Goal: Task Accomplishment & Management: Complete application form

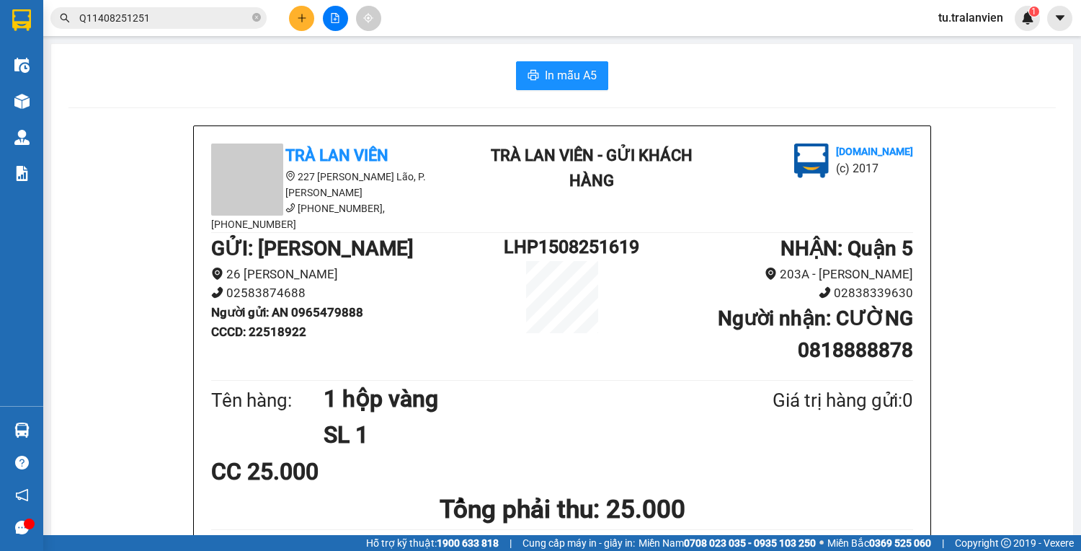
click at [291, 10] on button at bounding box center [301, 18] width 25 height 25
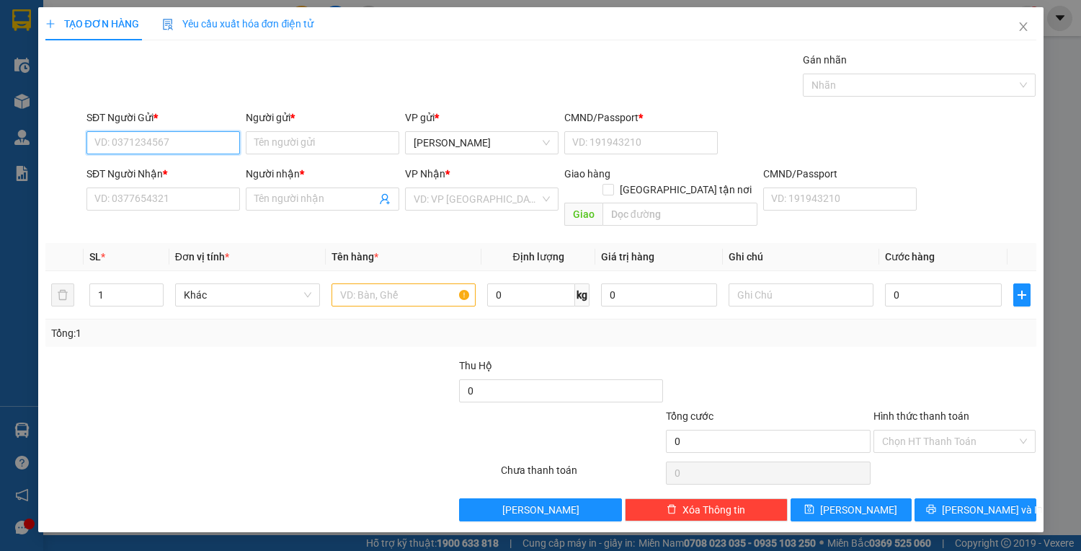
click at [206, 138] on input "SĐT Người Gửi *" at bounding box center [162, 142] width 153 height 23
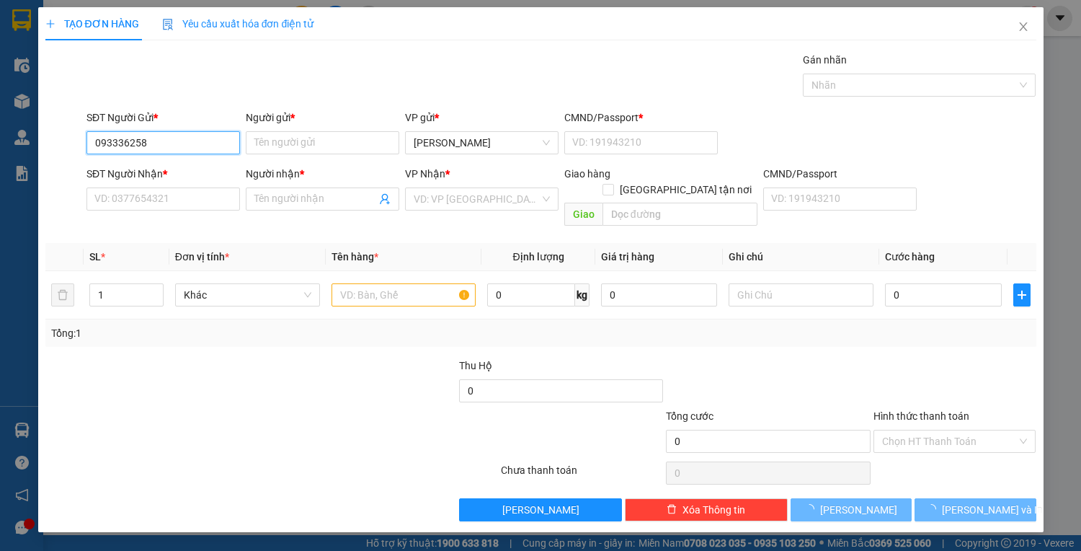
type input "0933362588"
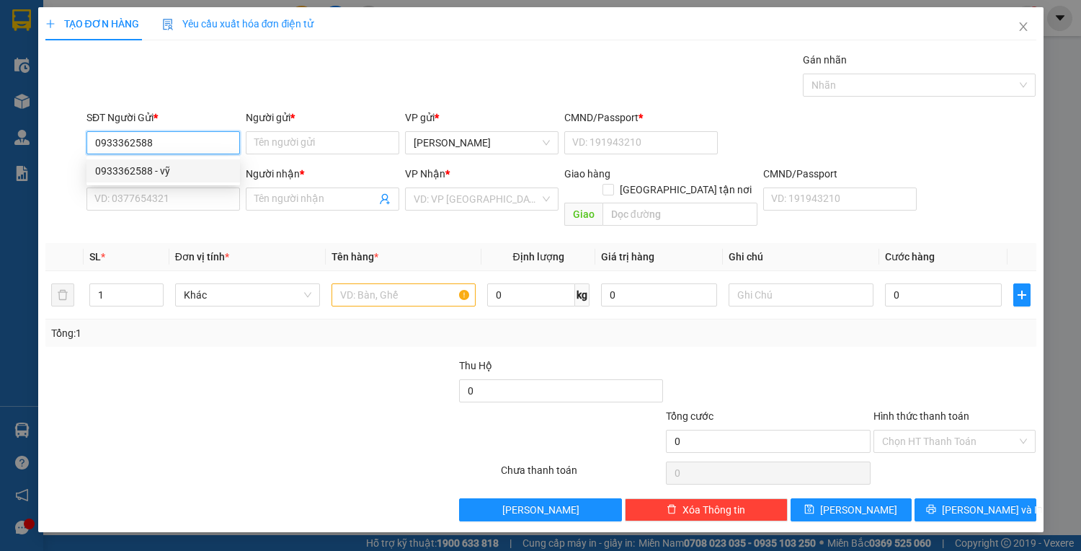
click at [194, 161] on div "0933362588 - vỹ" at bounding box center [162, 170] width 153 height 23
type input "vỹ"
type input "1"
type input "0927083860"
type input "ĐỨC"
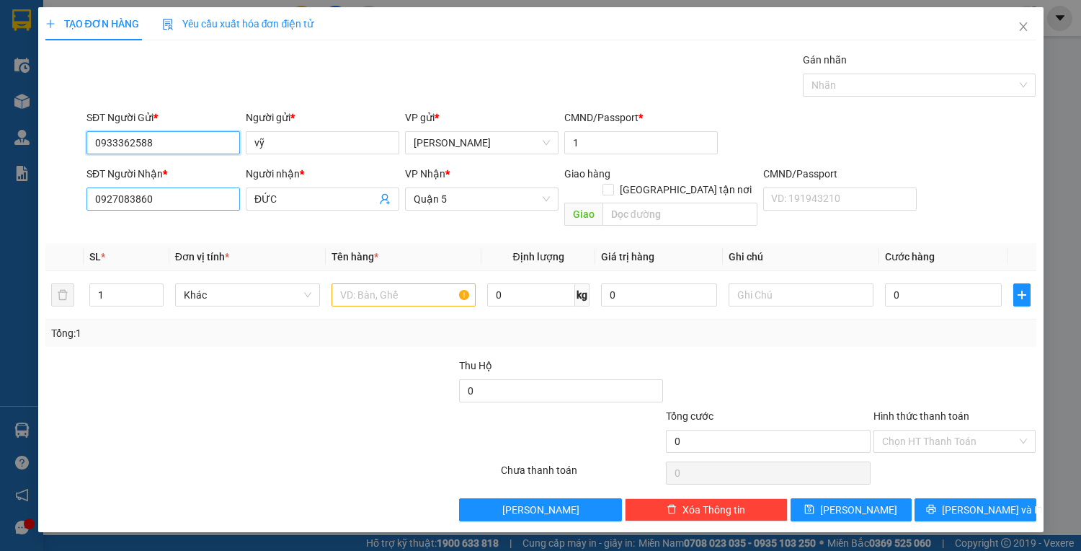
type input "0933362588"
click at [216, 200] on input "0927083860" at bounding box center [162, 198] width 153 height 23
type input "0933310688"
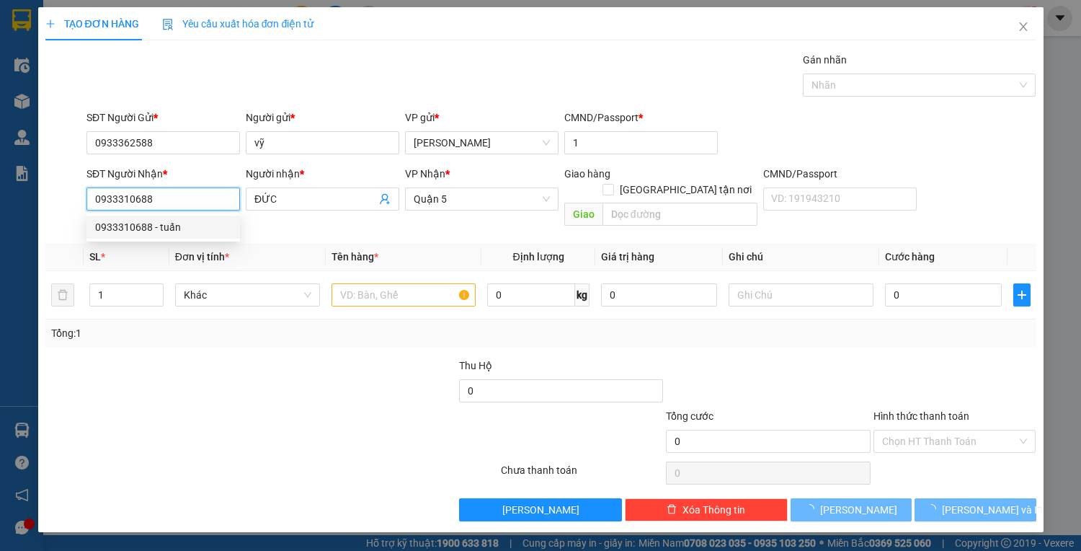
click at [199, 224] on div "0933310688 - tuấn" at bounding box center [163, 227] width 136 height 16
type input "tuấn"
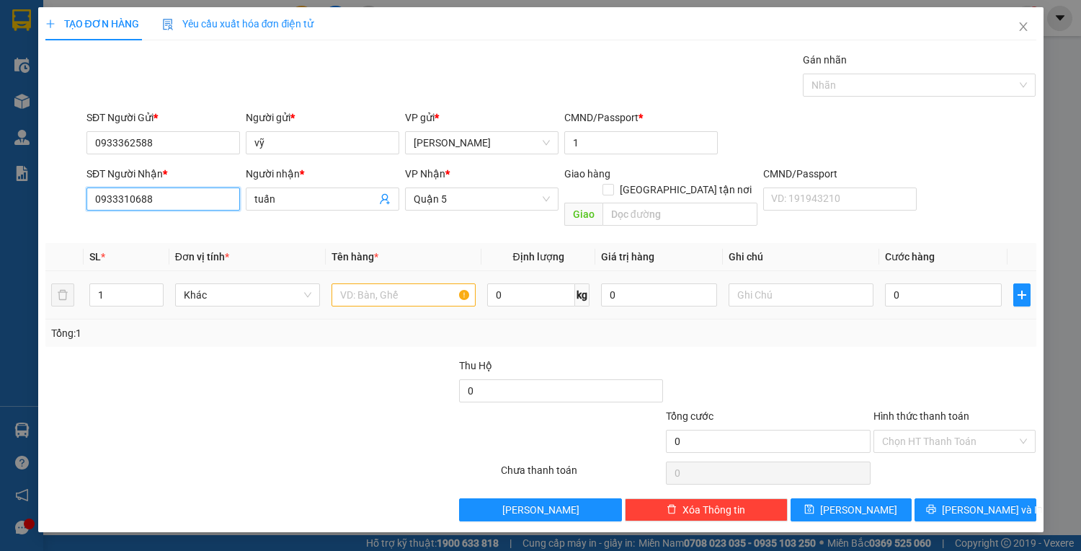
type input "0933310688"
click at [397, 283] on input "text" at bounding box center [403, 294] width 145 height 23
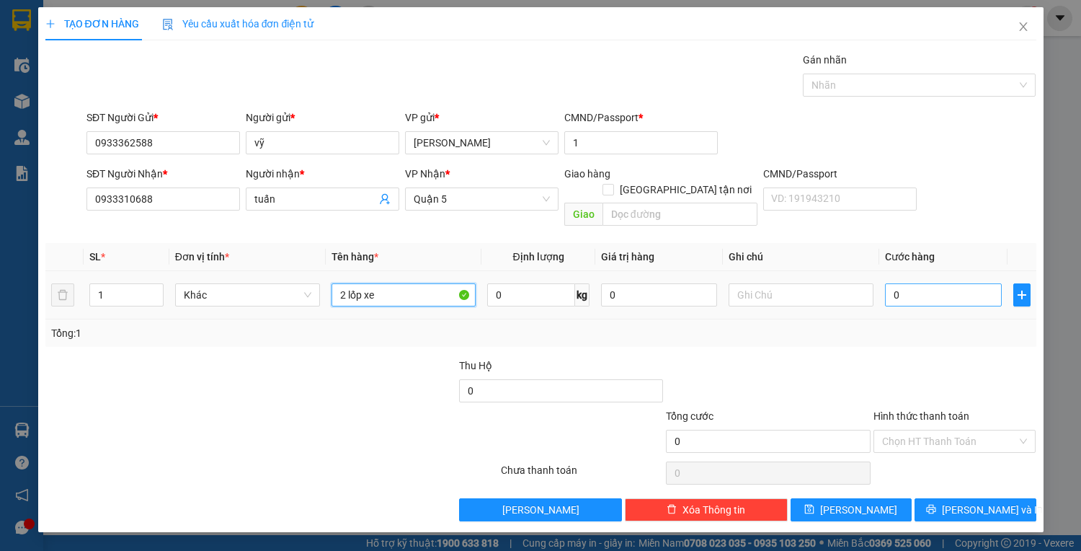
type input "2 lốp xe"
click at [912, 285] on input "0" at bounding box center [943, 294] width 116 height 23
type input "1"
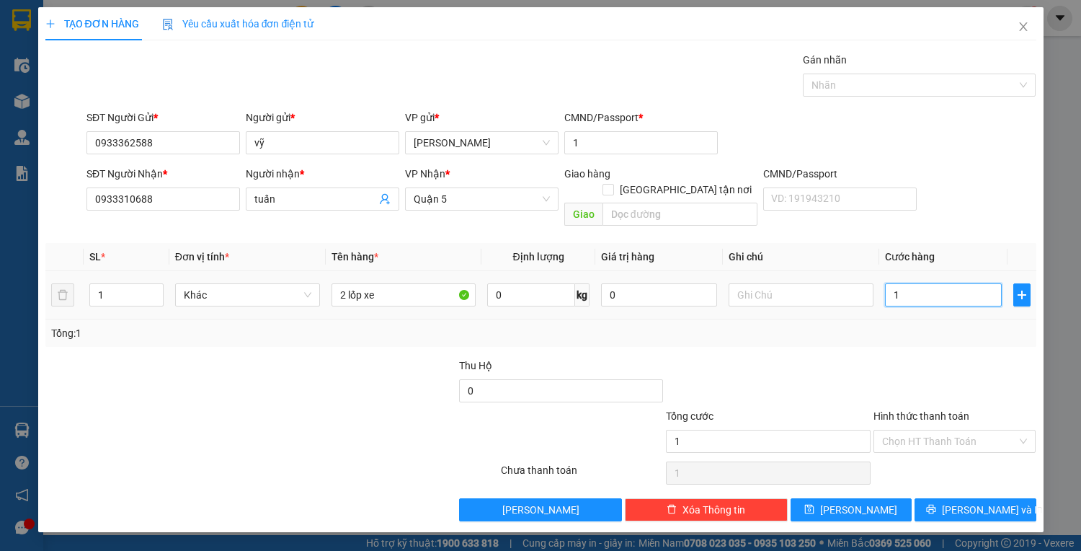
type input "10"
type input "100"
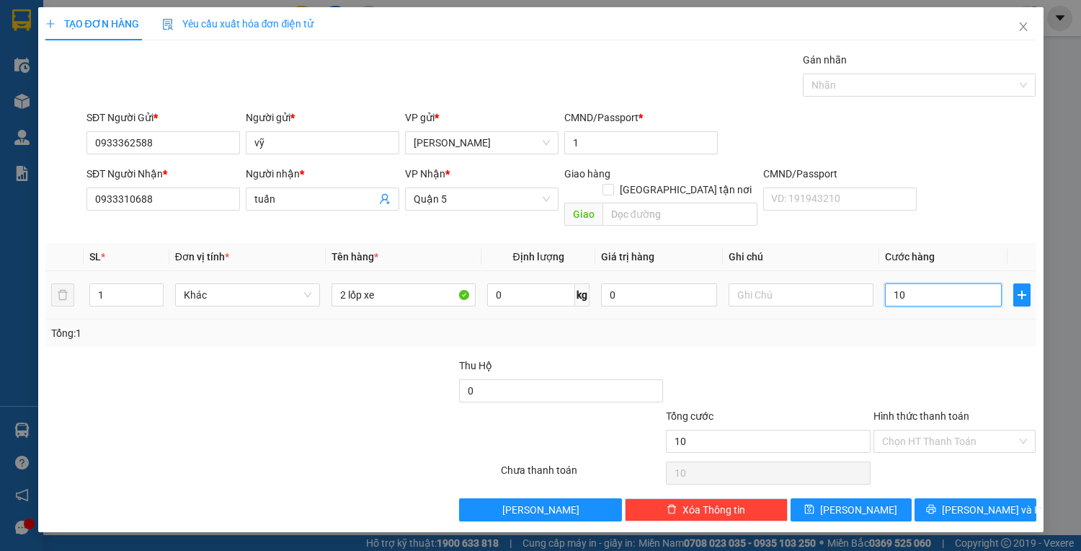
type input "100"
type input "100.000"
click at [1006, 498] on button "[PERSON_NAME] và In" at bounding box center [974, 509] width 121 height 23
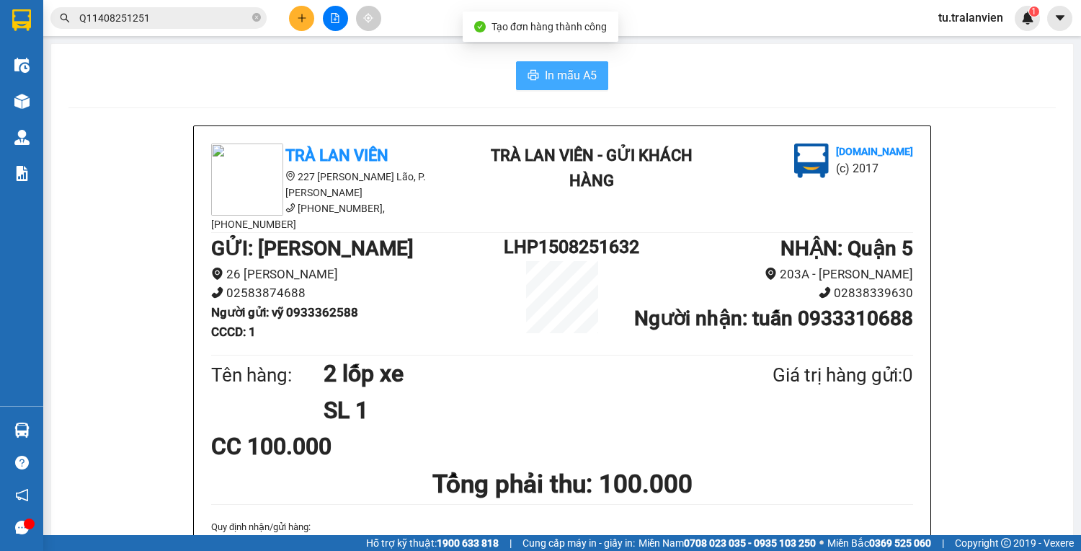
click at [570, 86] on button "In mẫu A5" at bounding box center [562, 75] width 92 height 29
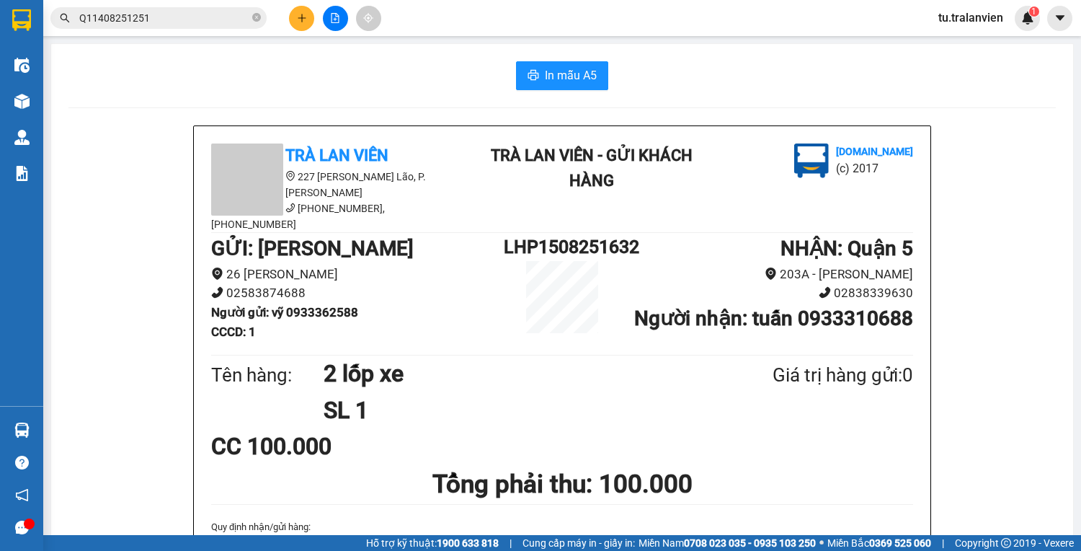
click at [300, 30] on div at bounding box center [335, 18] width 108 height 25
click at [302, 20] on icon "plus" at bounding box center [301, 18] width 1 height 8
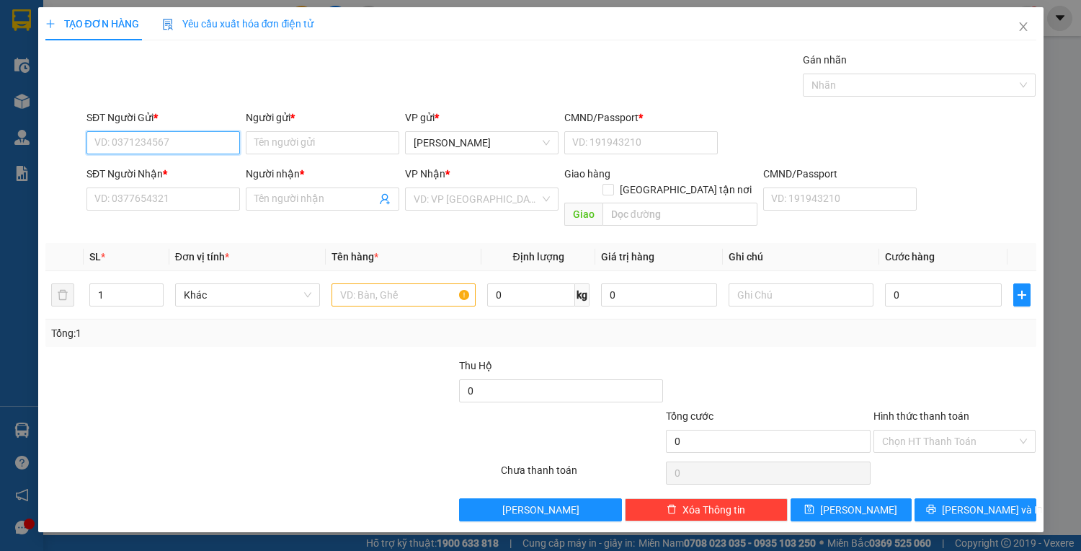
click at [218, 147] on input "SĐT Người Gửi *" at bounding box center [162, 142] width 153 height 23
click at [260, 149] on input "Người gửi *" at bounding box center [322, 142] width 153 height 23
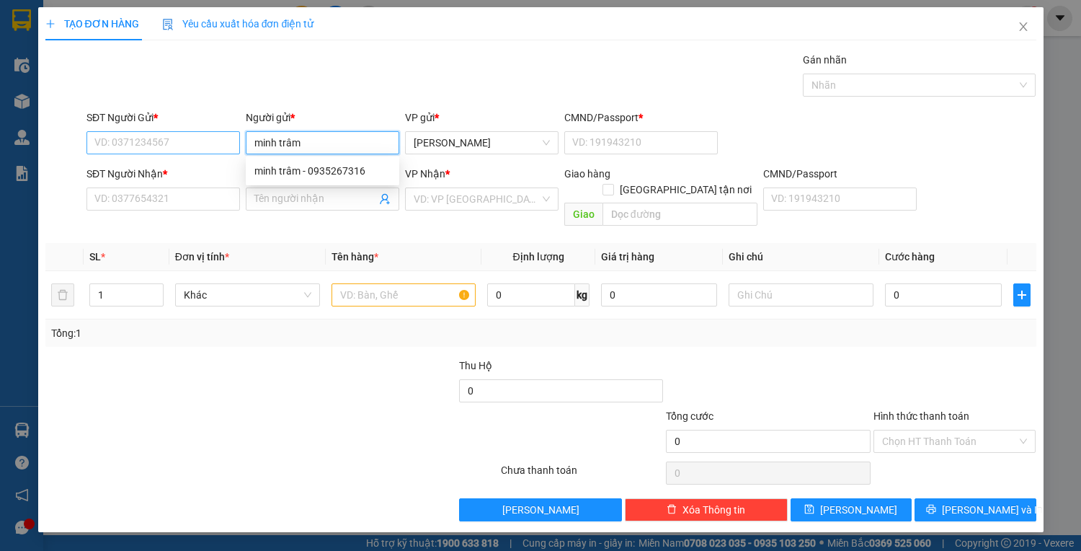
type input "minh trâm"
click at [210, 143] on input "SĐT Người Gửi *" at bounding box center [162, 142] width 153 height 23
click at [300, 147] on input "minh trâm" at bounding box center [322, 142] width 153 height 23
click at [327, 177] on div "minh trâm - 0935267316" at bounding box center [322, 171] width 136 height 16
type input "0935267316"
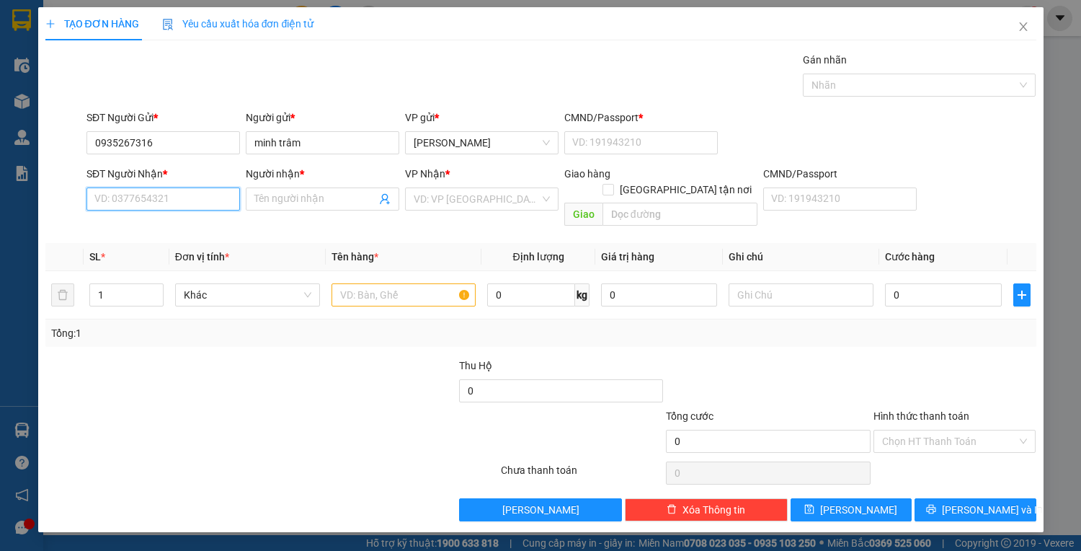
click at [191, 195] on input "SĐT Người Nhận *" at bounding box center [162, 198] width 153 height 23
click at [193, 156] on div "SĐT Người Gửi * 0935267316" at bounding box center [162, 135] width 153 height 50
click at [191, 153] on input "0935267316" at bounding box center [162, 142] width 153 height 23
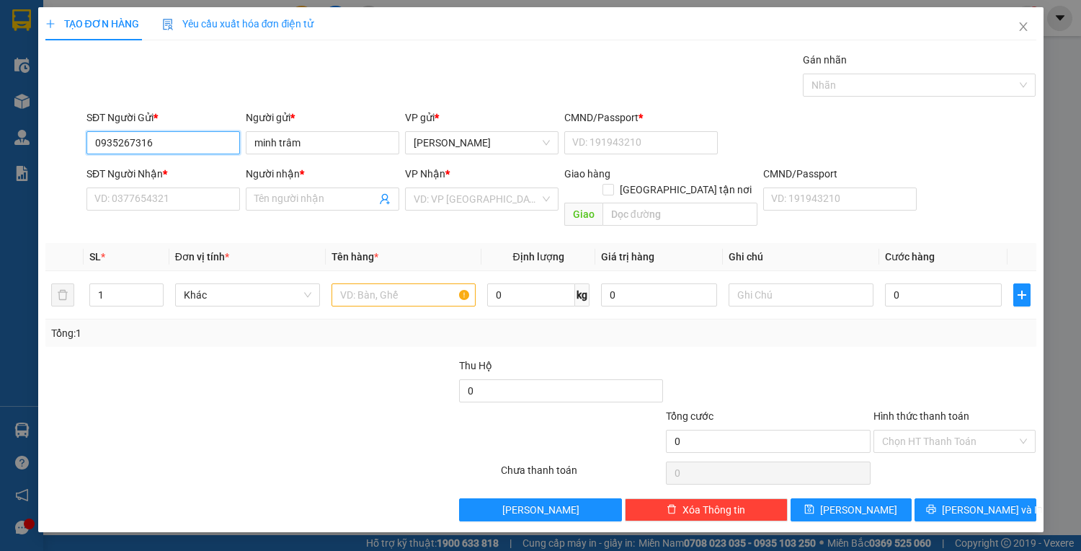
click at [190, 151] on input "0935267316" at bounding box center [162, 142] width 153 height 23
paste input "0935267316"
type input "0935267316"
click at [202, 169] on div "0935267316 - [PERSON_NAME]" at bounding box center [166, 171] width 142 height 16
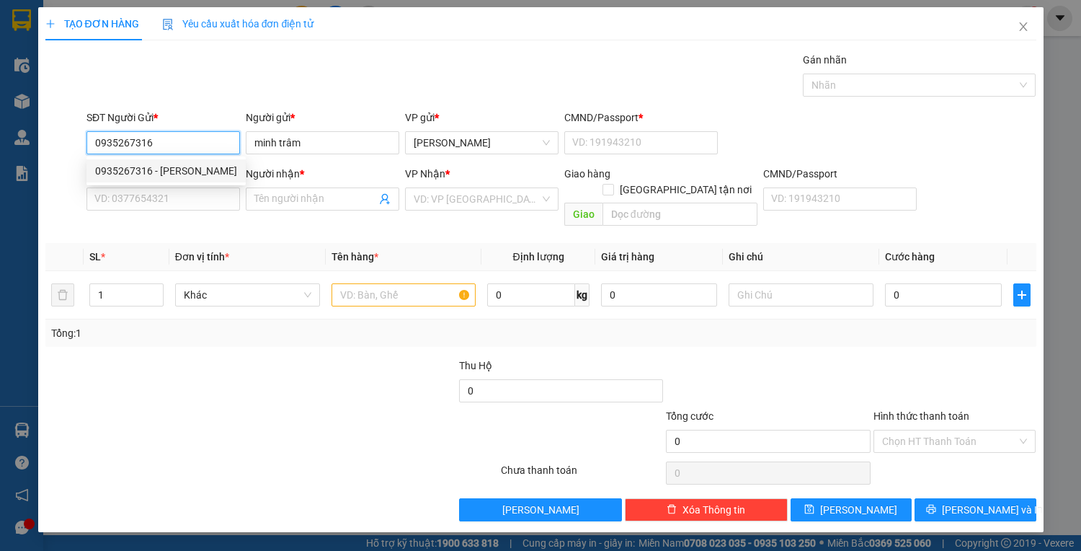
type input "1"
type input "0906806888"
type input "[PERSON_NAME]"
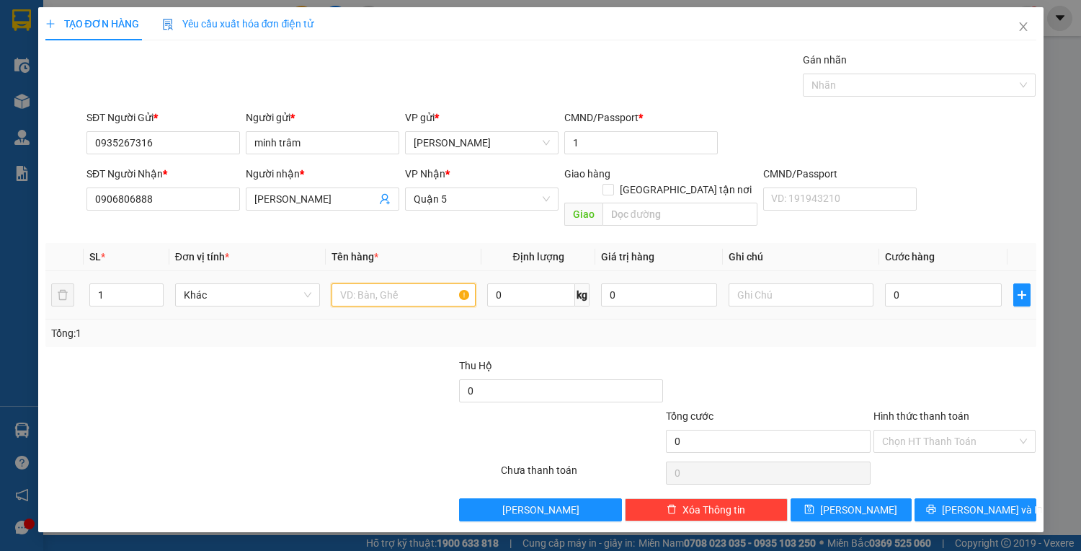
click at [392, 288] on input "text" at bounding box center [403, 294] width 145 height 23
type input "1 pbi 100.000.000"
click at [946, 283] on input "0" at bounding box center [943, 294] width 116 height 23
type input "40"
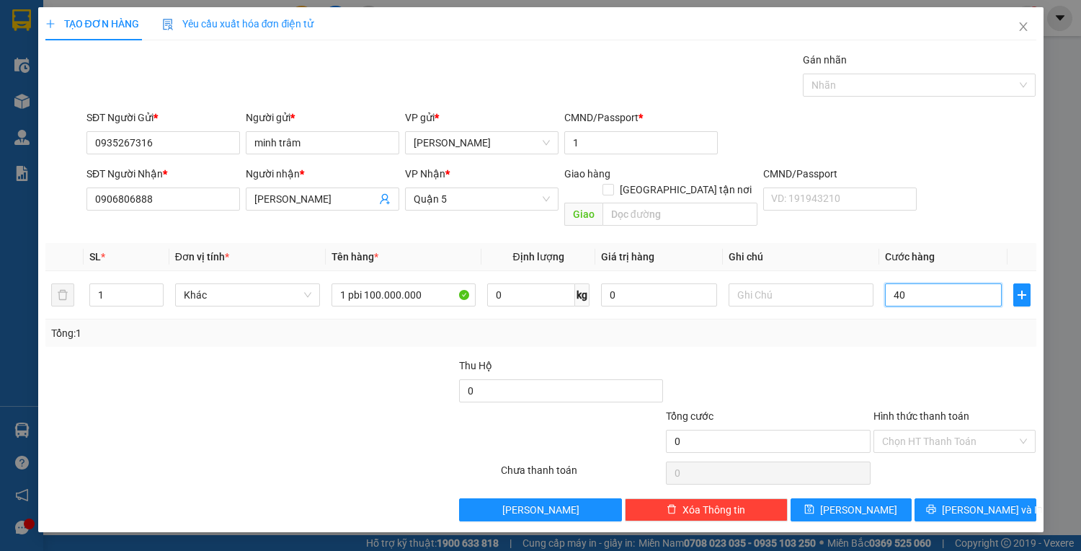
type input "40"
type input "400"
type input "400.000"
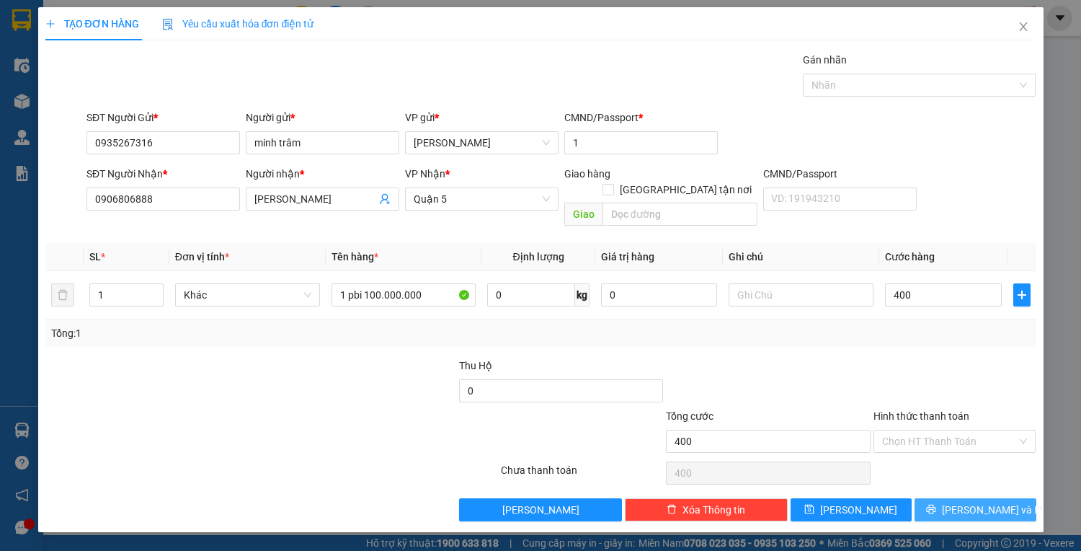
type input "400.000"
click at [994, 502] on span "[PERSON_NAME] và In" at bounding box center [992, 510] width 101 height 16
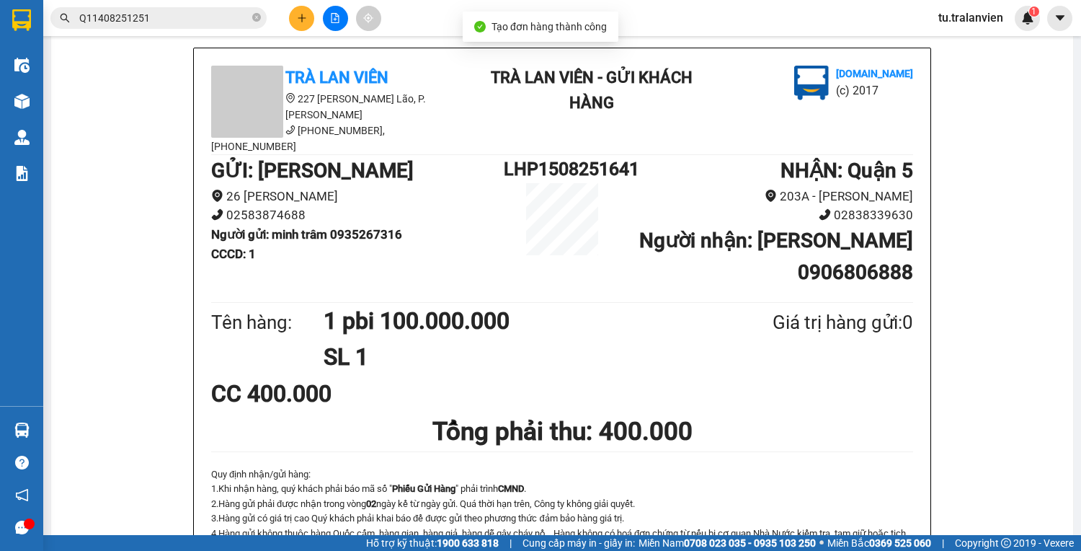
scroll to position [58, 0]
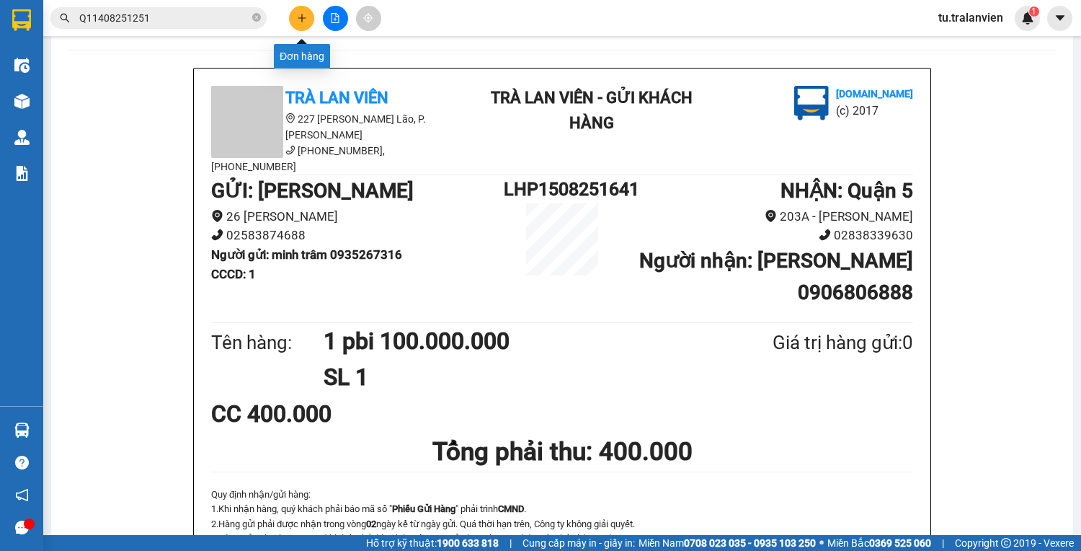
click at [309, 22] on button at bounding box center [301, 18] width 25 height 25
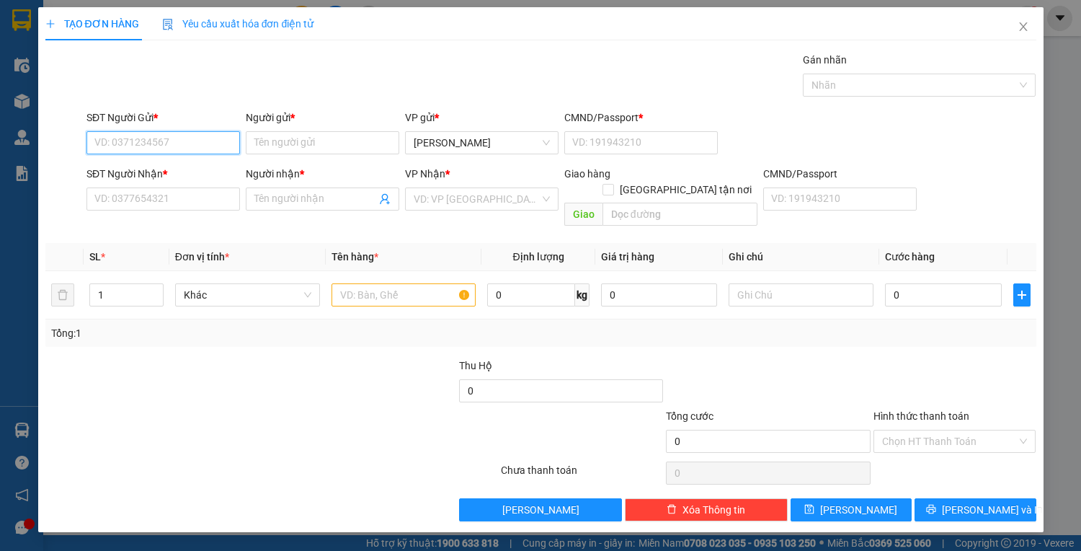
click at [157, 136] on input "SĐT Người Gửi *" at bounding box center [162, 142] width 153 height 23
click at [279, 147] on input "Người gửi *" at bounding box center [322, 142] width 153 height 23
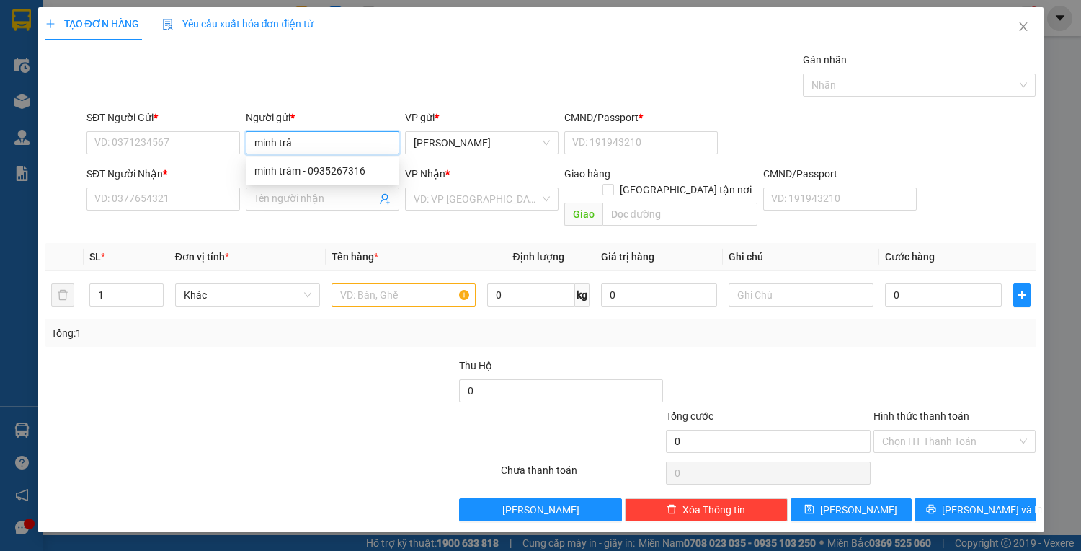
type input "minh trâm"
click at [334, 177] on div "minh trâm - 0935267316" at bounding box center [322, 171] width 136 height 16
type input "0935267316"
type input "minh trâm"
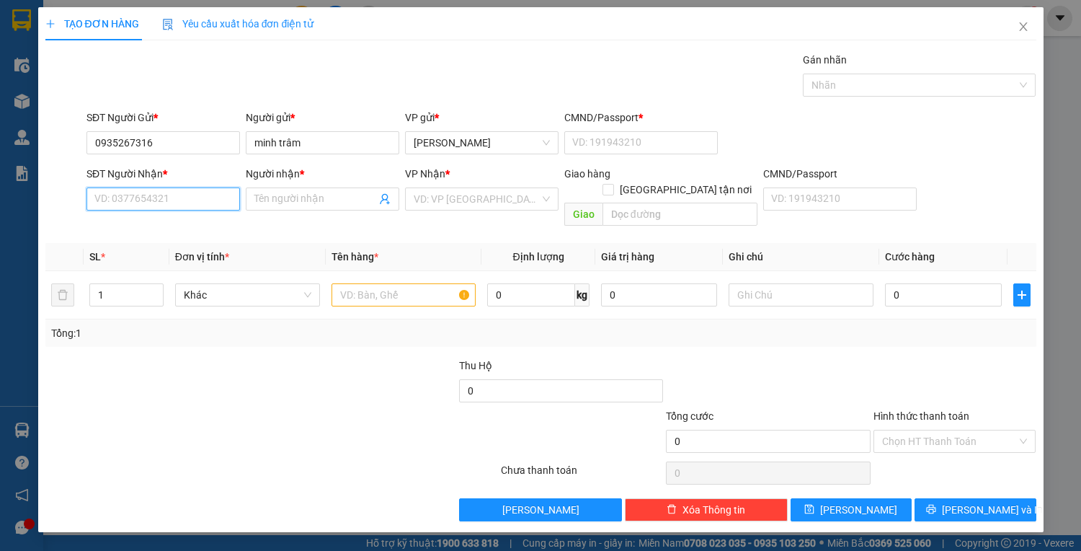
click at [178, 206] on input "SĐT Người Nhận *" at bounding box center [162, 198] width 153 height 23
click at [184, 141] on input "0935267316" at bounding box center [162, 142] width 153 height 23
paste input "0935267316"
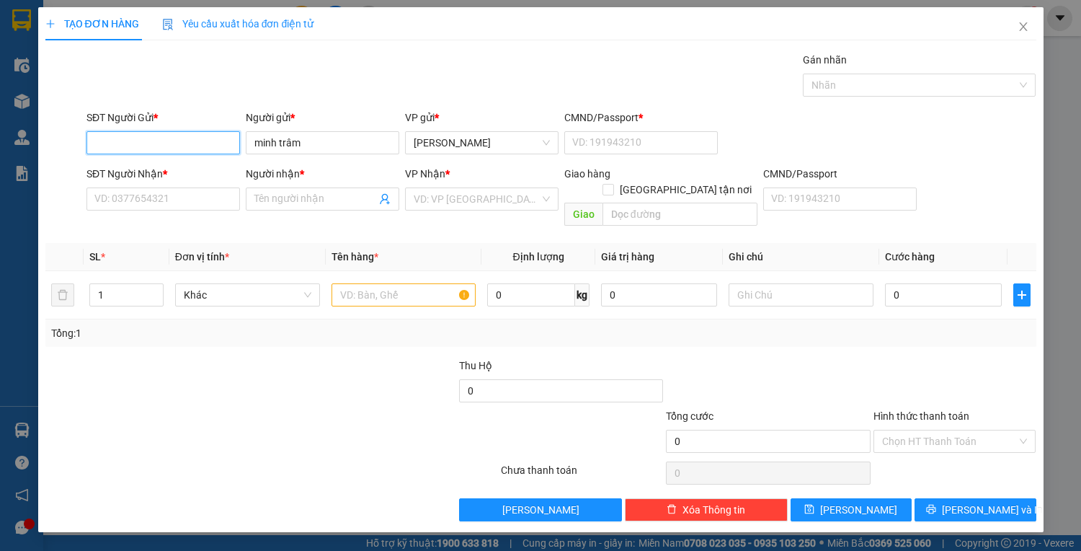
type input "0935267316"
click at [191, 176] on div "0935267316 - [PERSON_NAME]" at bounding box center [166, 171] width 142 height 16
type input "1"
type input "0906806888"
type input "[PERSON_NAME]"
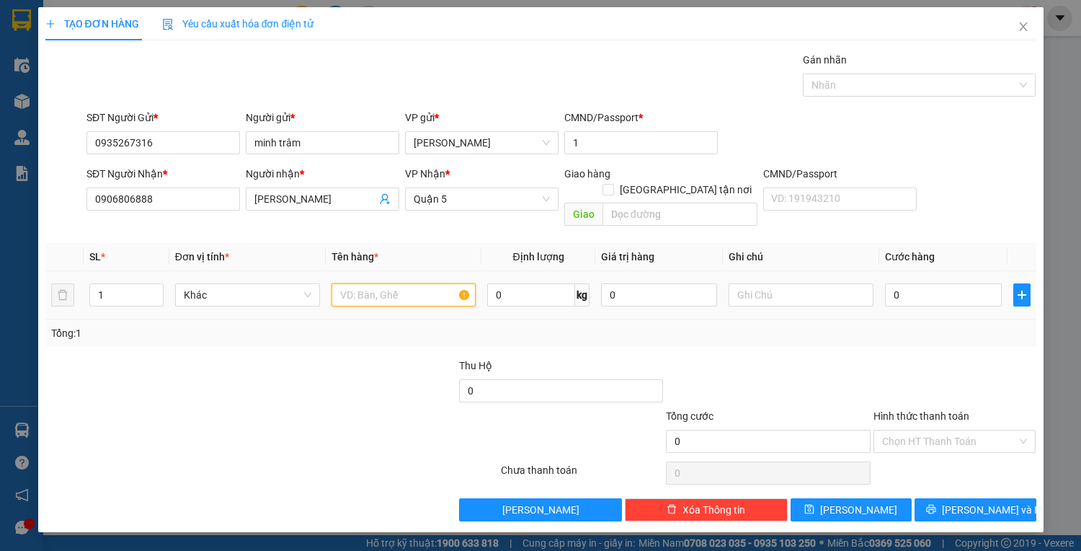
click at [371, 283] on input "text" at bounding box center [403, 294] width 145 height 23
type input "1 pbi 100.000.000"
drag, startPoint x: 931, startPoint y: 262, endPoint x: 935, endPoint y: 277, distance: 15.7
click at [931, 271] on td "0" at bounding box center [943, 295] width 128 height 48
click at [935, 283] on input "0" at bounding box center [943, 294] width 116 height 23
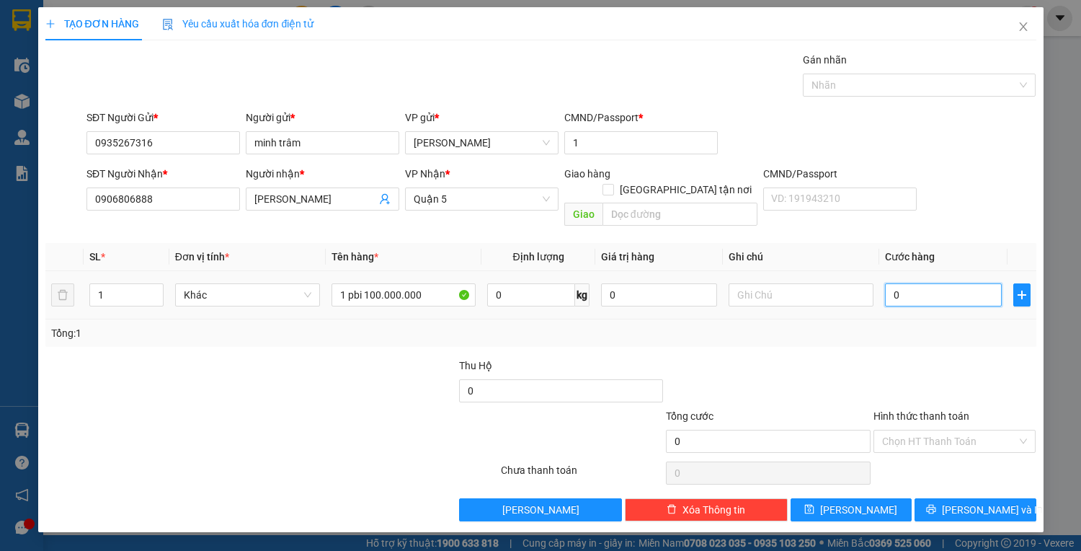
type input "4"
type input "40"
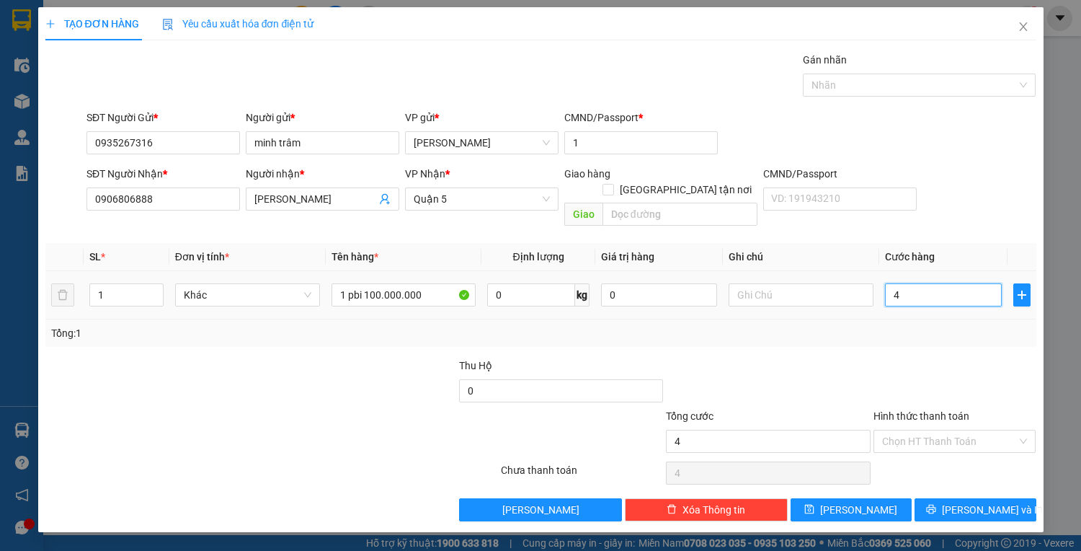
type input "40"
type input "400"
type input "400.000"
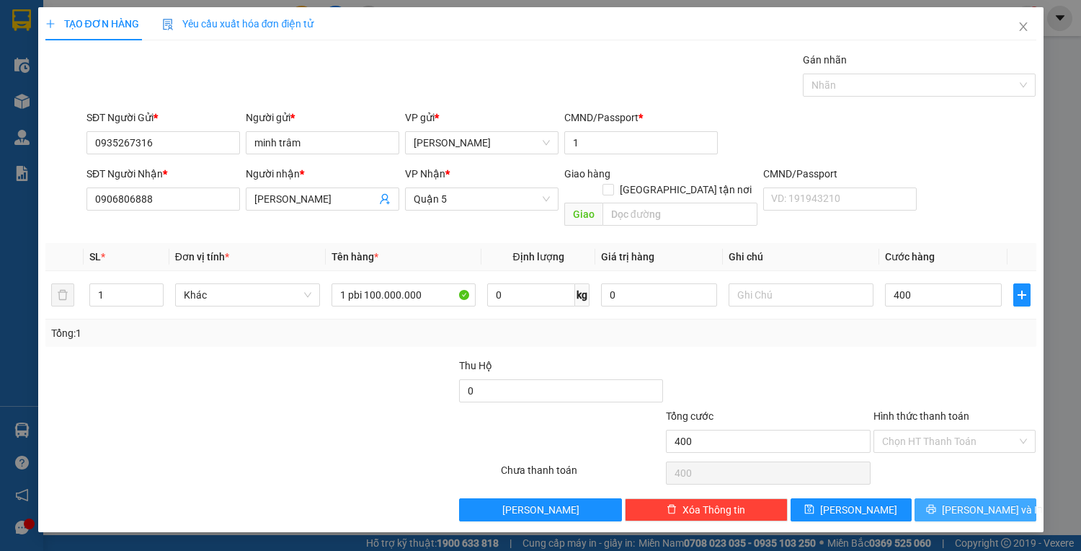
type input "400.000"
click at [1004, 498] on button "[PERSON_NAME] và In" at bounding box center [974, 509] width 121 height 23
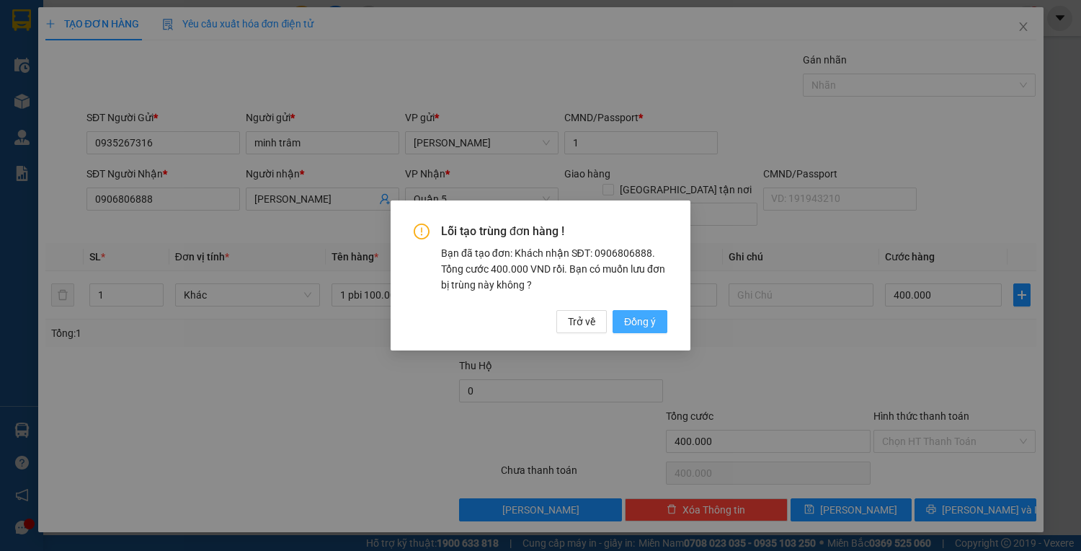
click at [636, 325] on span "Đồng ý" at bounding box center [640, 321] width 32 height 16
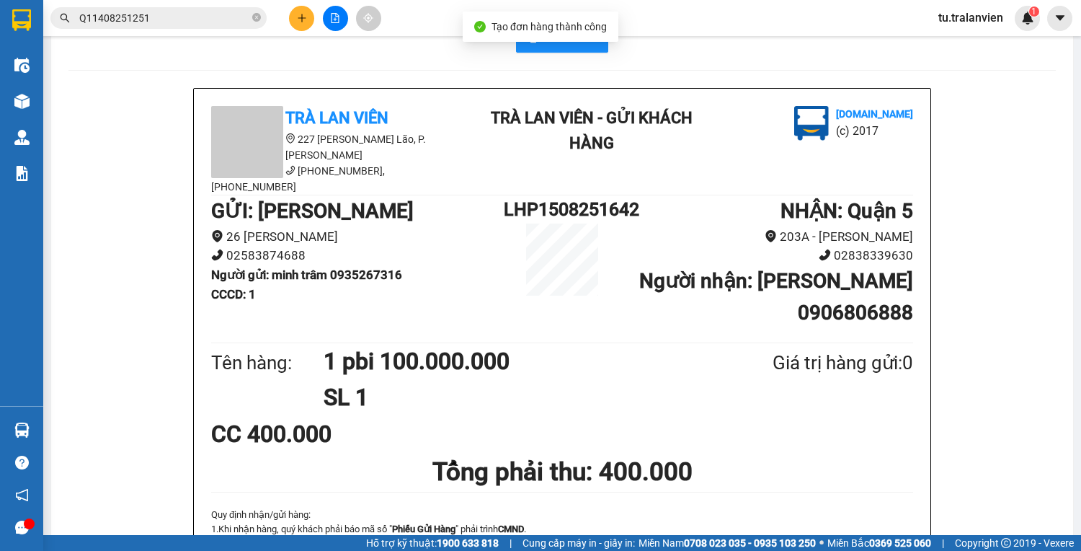
scroll to position [58, 0]
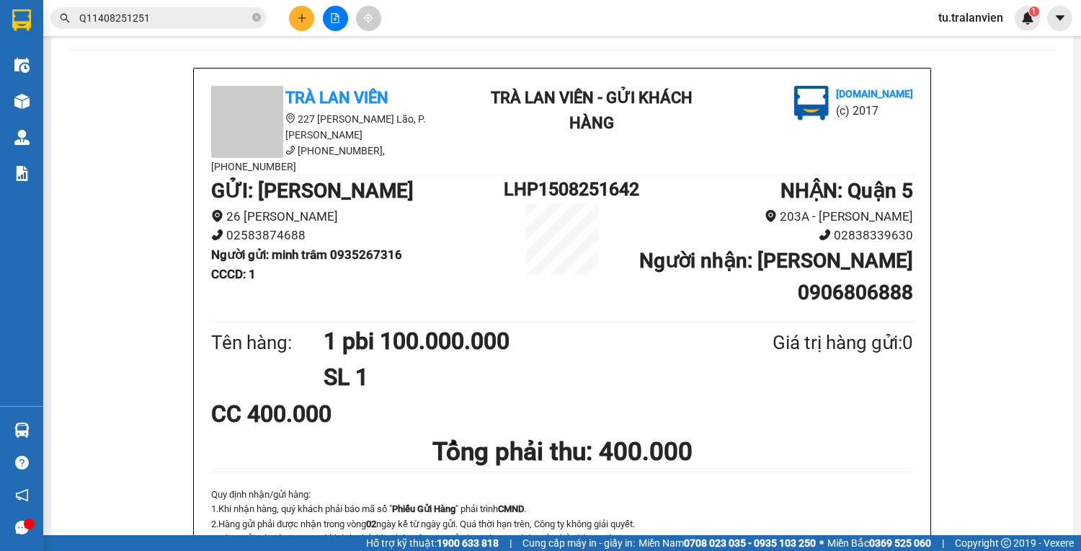
click at [429, 550] on html "Kết quả tìm kiếm ( 1 ) Bộ lọc Mã ĐH Trạng thái Món hàng Thu hộ Tổng cước Chưa c…" at bounding box center [540, 275] width 1081 height 551
click at [291, 19] on button at bounding box center [301, 18] width 25 height 25
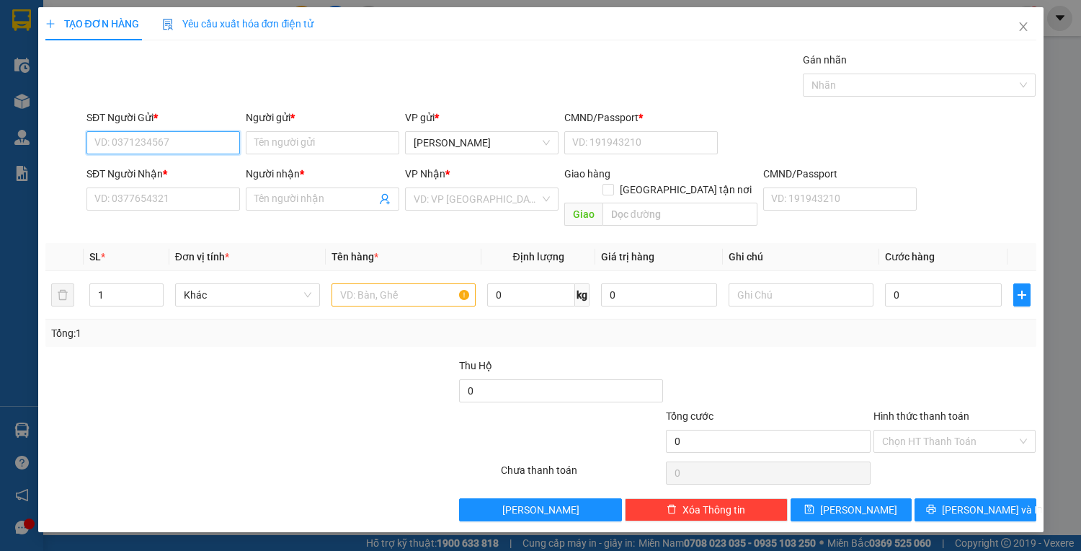
click at [161, 138] on input "SĐT Người Gửi *" at bounding box center [162, 142] width 153 height 23
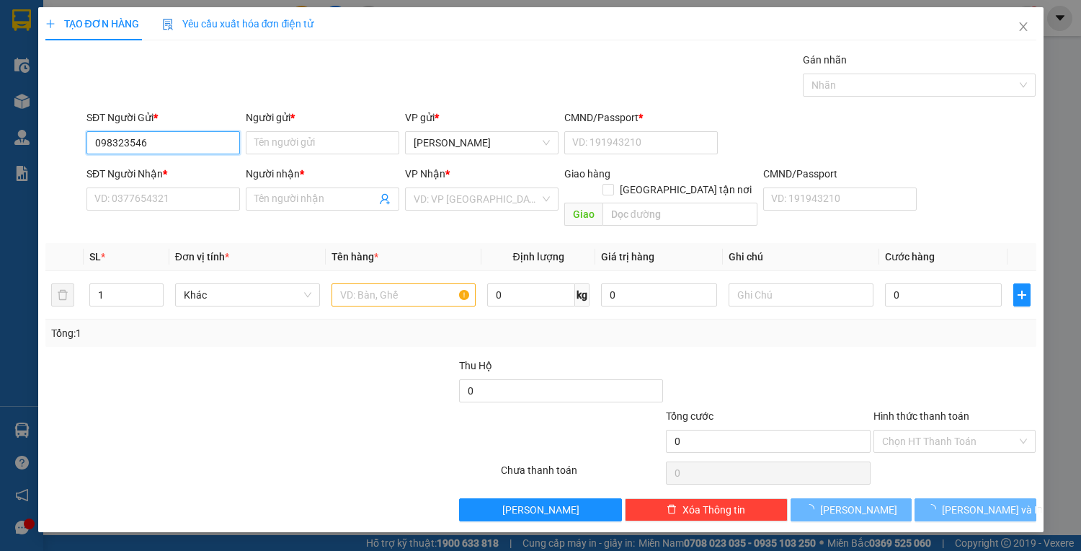
type input "0983235466"
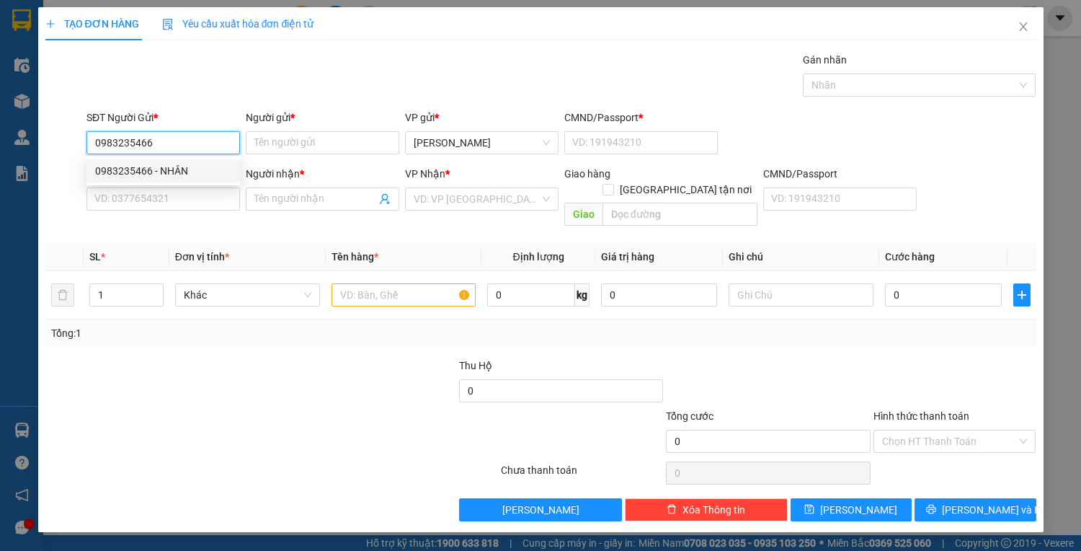
click at [200, 176] on div "0983235466 - NHÂN" at bounding box center [163, 171] width 136 height 16
type input "NHÂN"
type input "1"
type input "0909737622"
type input "HẬU"
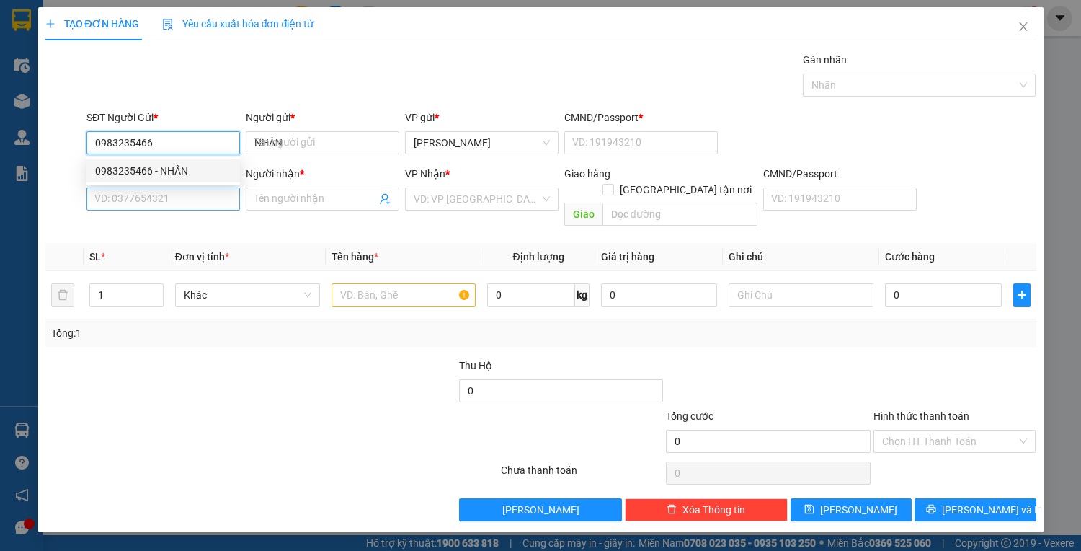
type input "0490640000066"
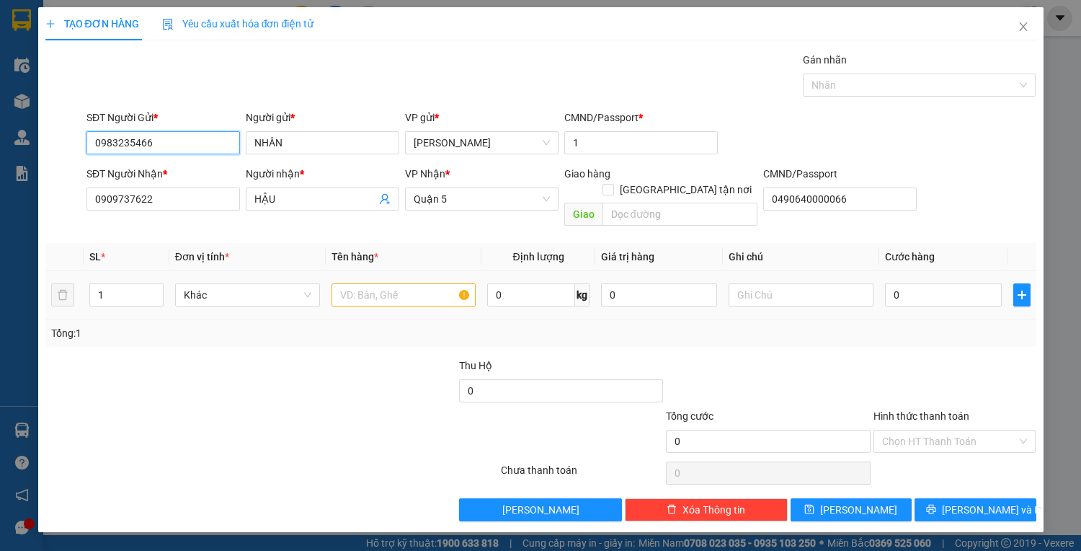
type input "0983235466"
click at [401, 285] on input "text" at bounding box center [403, 294] width 145 height 23
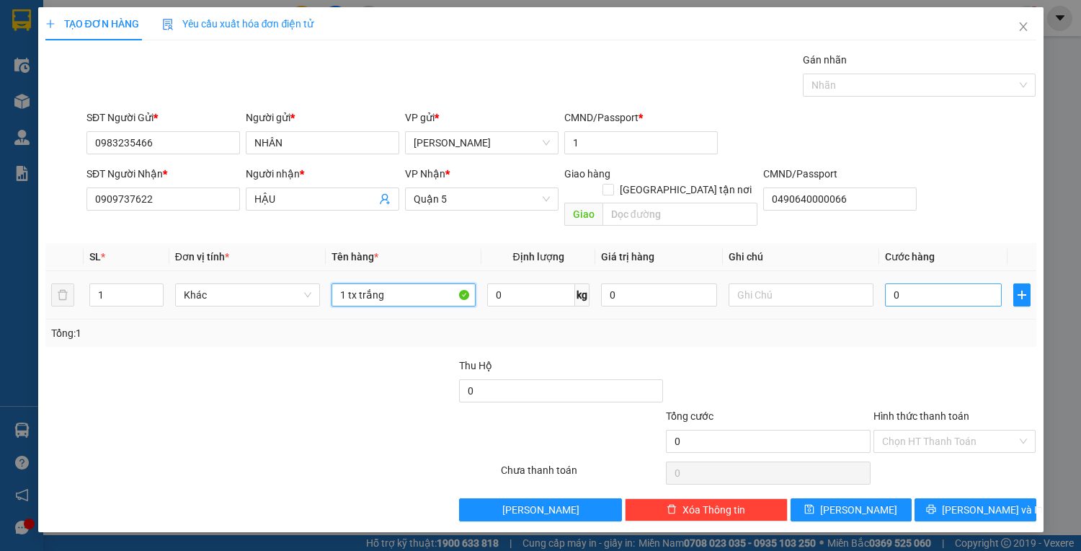
type input "1 tx trắng"
click at [925, 283] on input "0" at bounding box center [943, 294] width 116 height 23
type input "4"
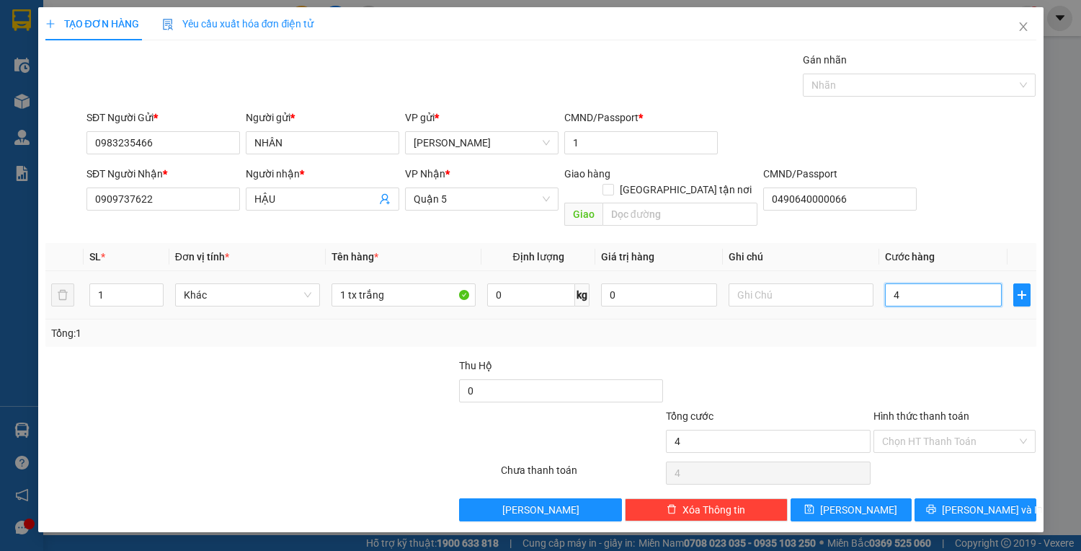
type input "40"
type input "40.000"
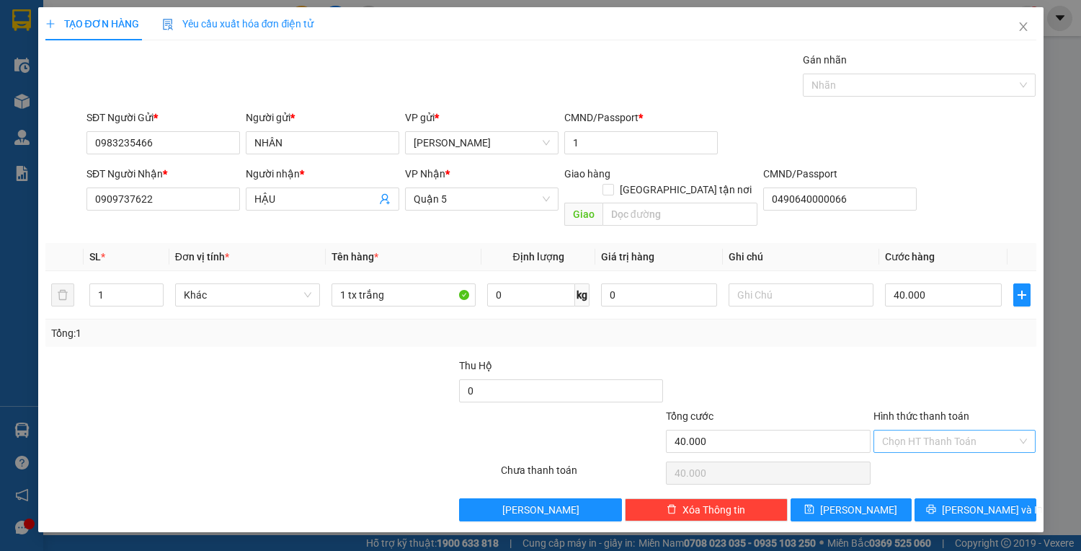
drag, startPoint x: 919, startPoint y: 401, endPoint x: 928, endPoint y: 414, distance: 16.0
click at [919, 410] on label "Hình thức thanh toán" at bounding box center [921, 416] width 96 height 12
click at [919, 430] on input "Hình thức thanh toán" at bounding box center [949, 441] width 135 height 22
click at [935, 430] on input "Hình thức thanh toán" at bounding box center [949, 441] width 135 height 22
click at [943, 453] on div "Tại văn phòng" at bounding box center [955, 453] width 146 height 16
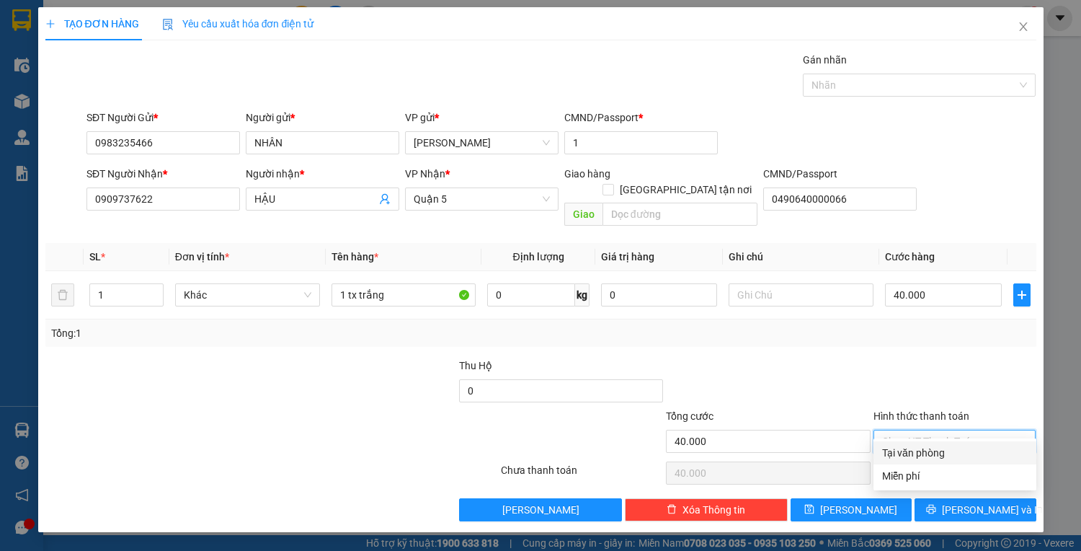
type input "0"
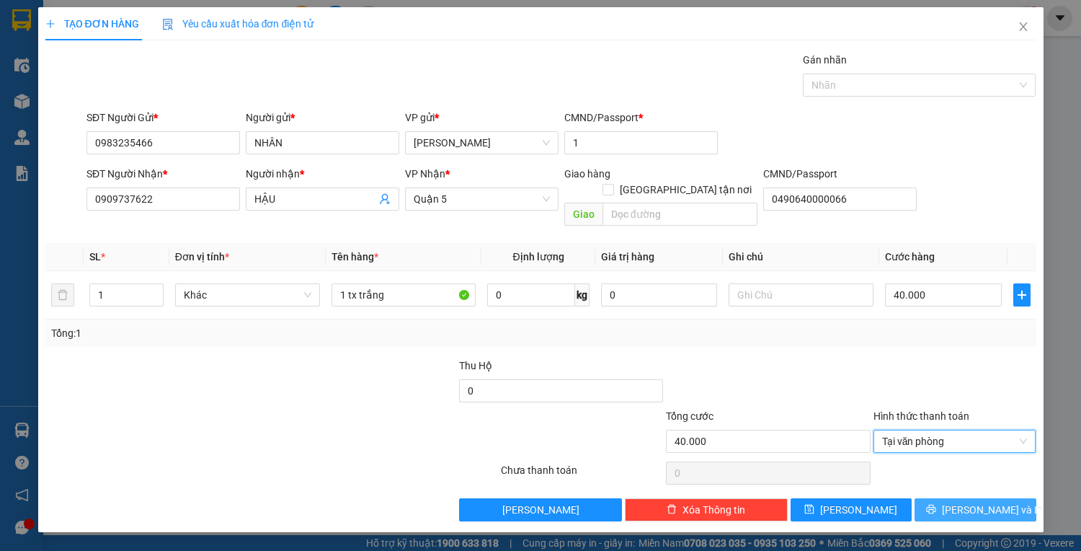
click at [970, 498] on button "[PERSON_NAME] và In" at bounding box center [974, 509] width 121 height 23
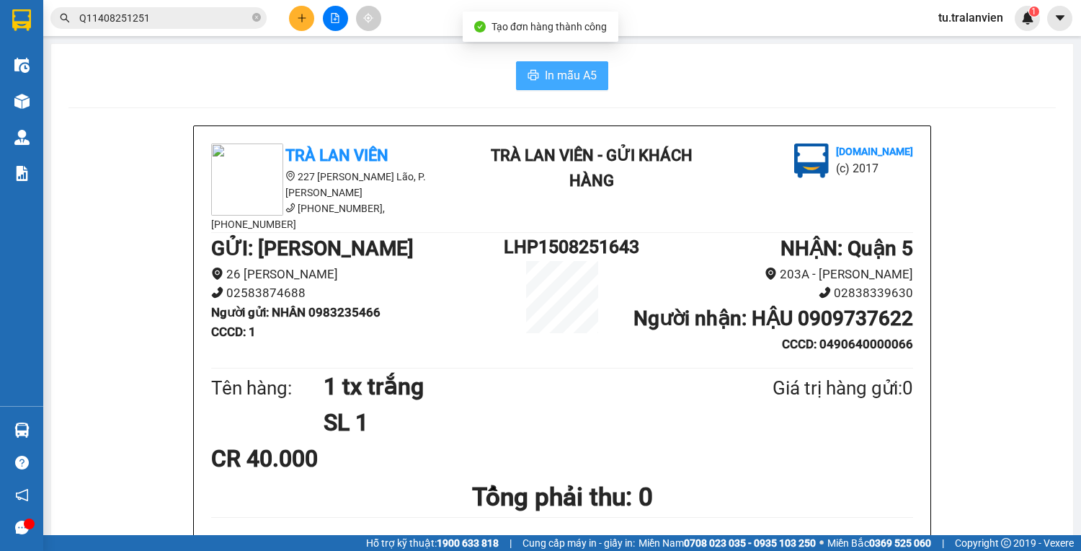
click at [527, 63] on button "In mẫu A5" at bounding box center [562, 75] width 92 height 29
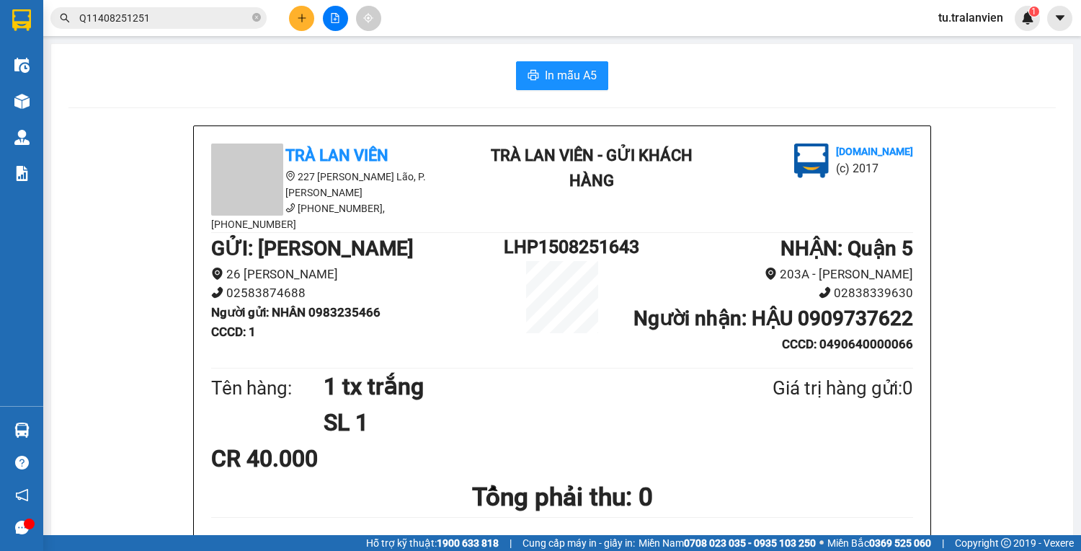
click at [292, 26] on button at bounding box center [301, 18] width 25 height 25
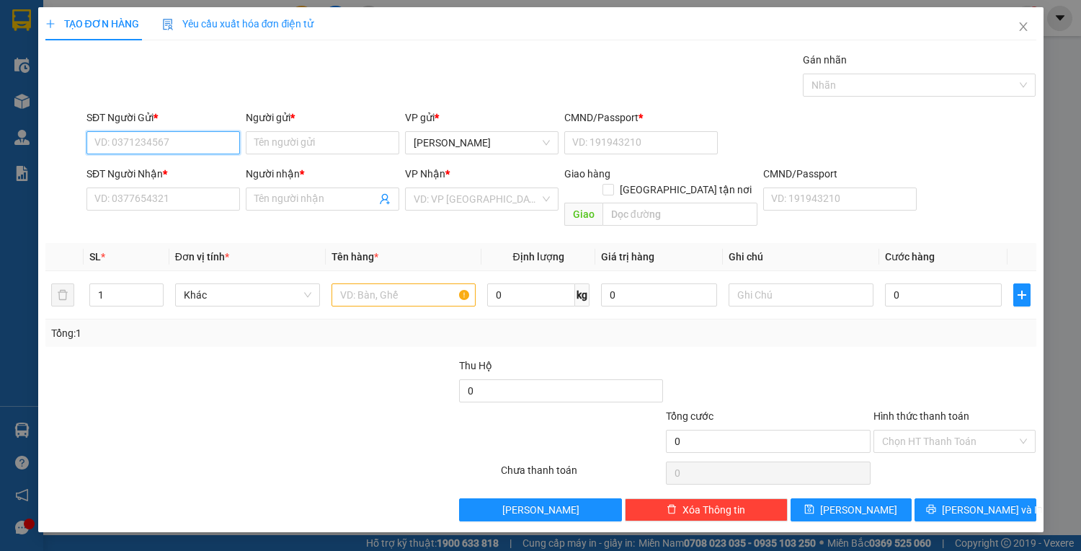
click at [205, 135] on input "SĐT Người Gửi *" at bounding box center [162, 142] width 153 height 23
type input "0903129244"
click at [293, 145] on input "Người gửi *" at bounding box center [322, 142] width 153 height 23
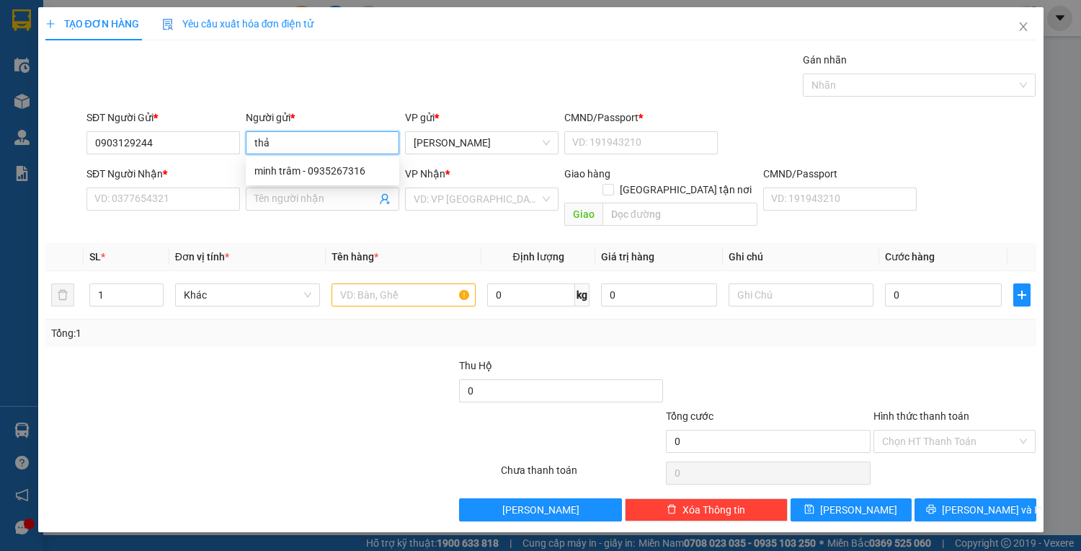
type input "thảo"
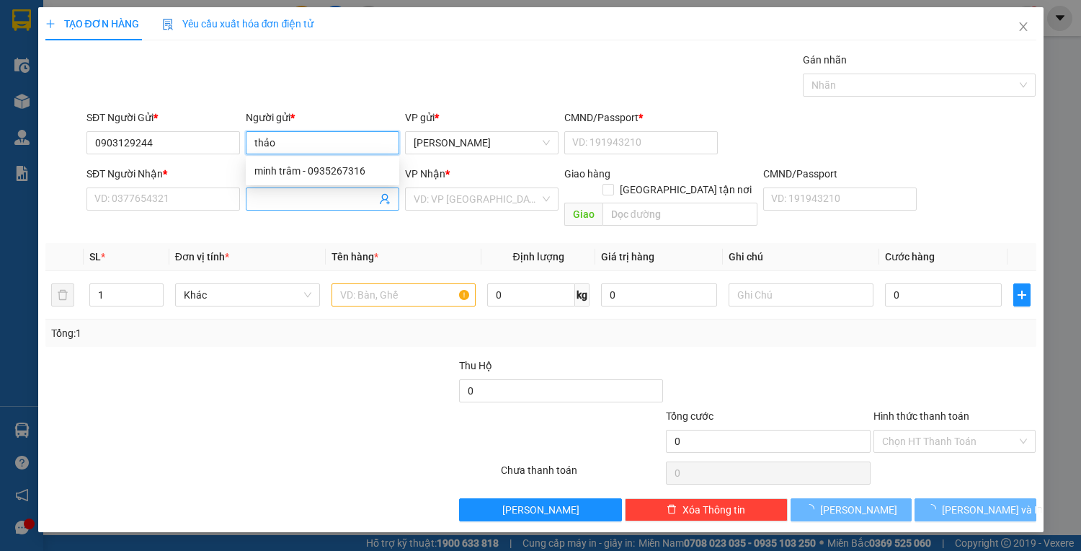
type input "0919211355"
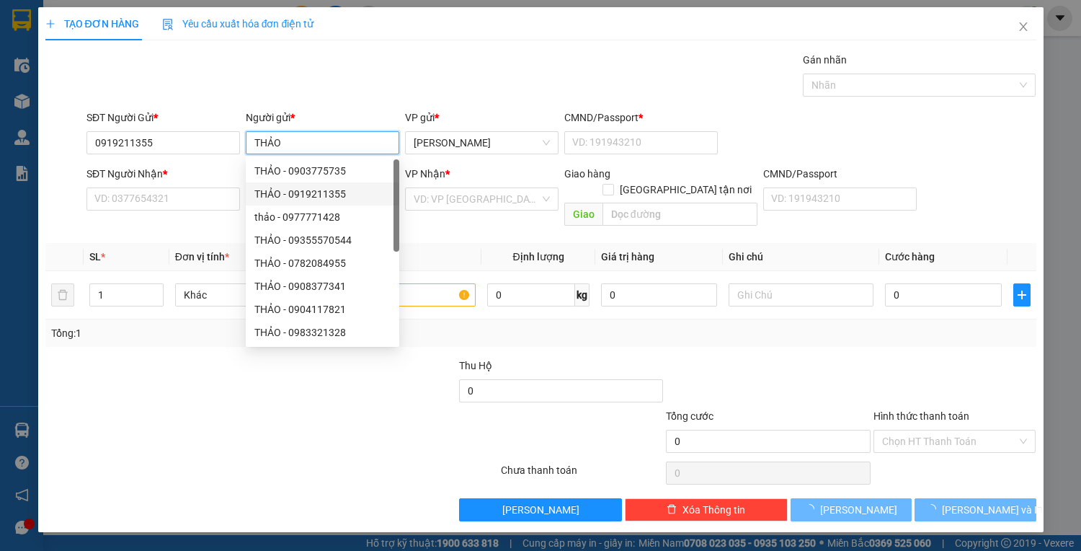
type input "THẢO"
click at [182, 172] on div "SĐT Người Nhận *" at bounding box center [162, 174] width 153 height 16
click at [182, 187] on input "SĐT Người Nhận *" at bounding box center [162, 198] width 153 height 23
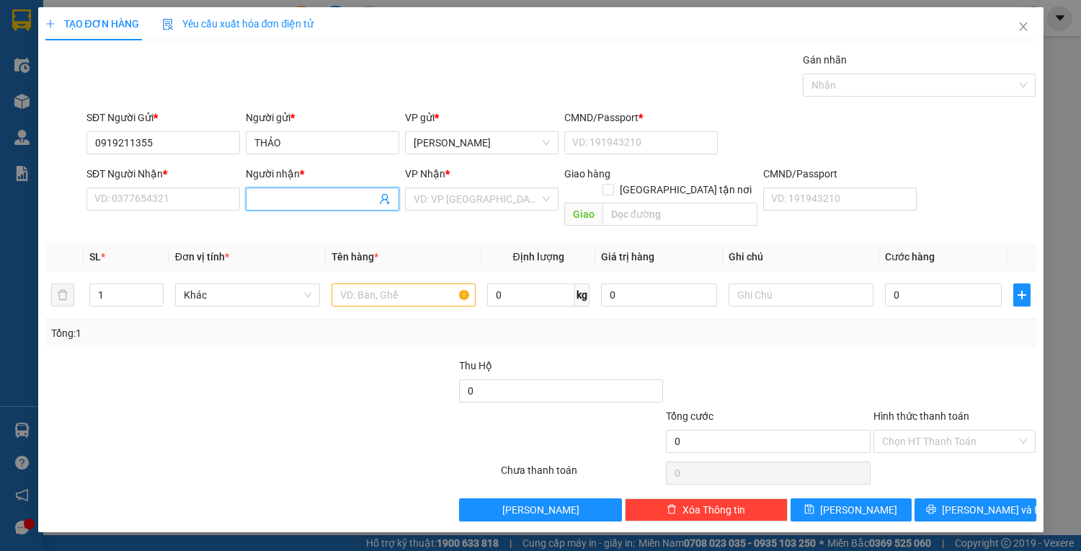
click at [277, 193] on input "Người nhận *" at bounding box center [315, 199] width 122 height 16
type input "QUANG"
click at [171, 226] on div "Transit Pickup Surcharge Ids Transit Deliver Surcharge Ids Transit Deliver Surc…" at bounding box center [540, 286] width 991 height 469
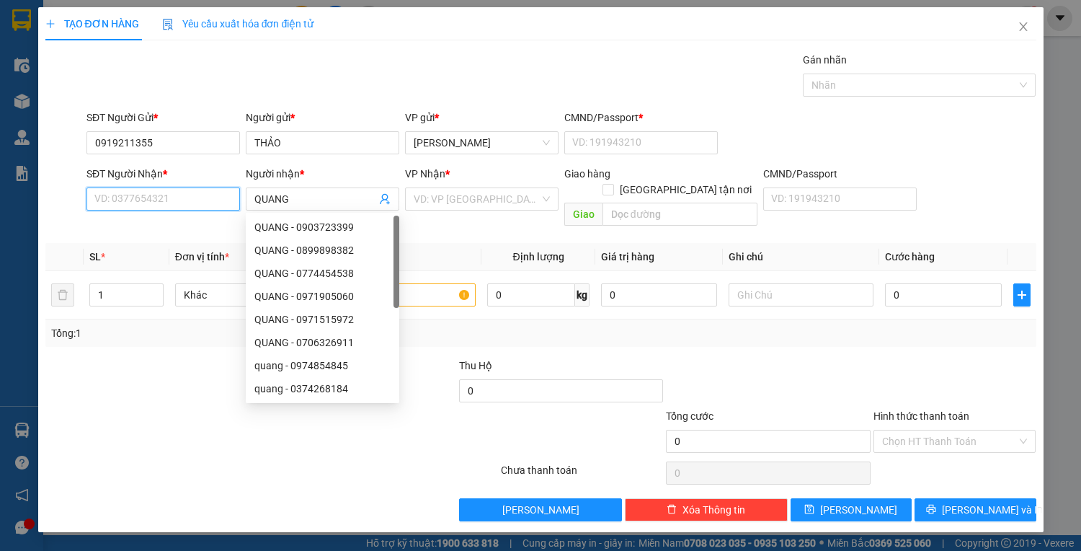
click at [165, 208] on input "SĐT Người Nhận *" at bounding box center [162, 198] width 153 height 23
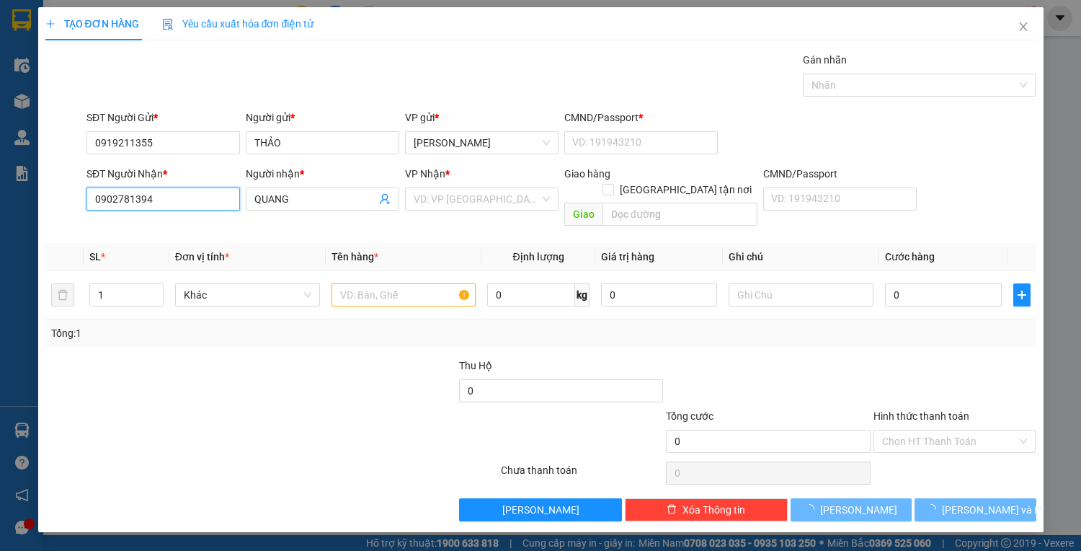
type input "0902781394"
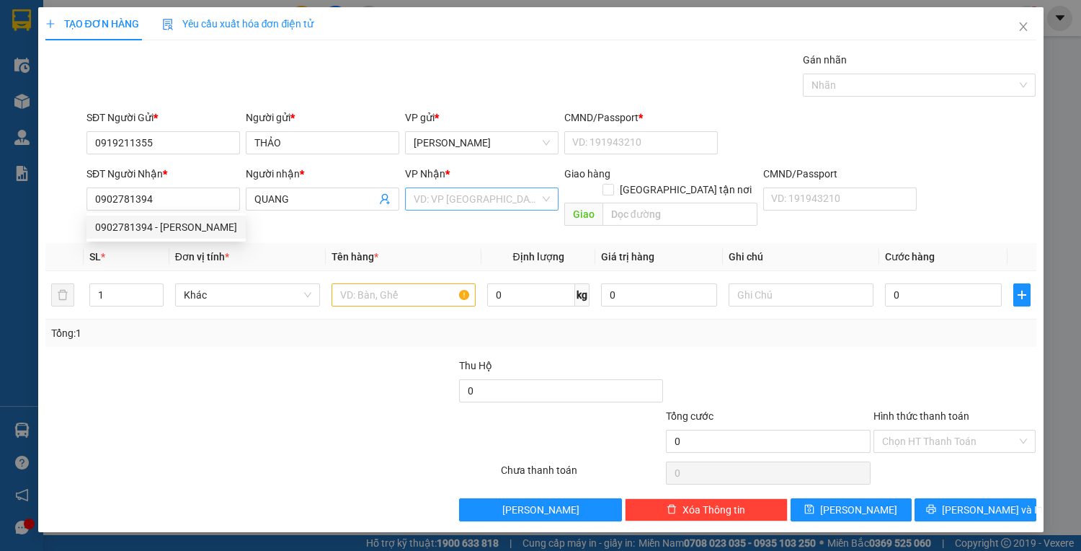
drag, startPoint x: 427, startPoint y: 182, endPoint x: 433, endPoint y: 192, distance: 11.6
click at [429, 182] on div "VP Nhận *" at bounding box center [481, 177] width 153 height 22
drag, startPoint x: 433, startPoint y: 192, endPoint x: 438, endPoint y: 202, distance: 11.3
click at [435, 199] on input "search" at bounding box center [477, 199] width 126 height 22
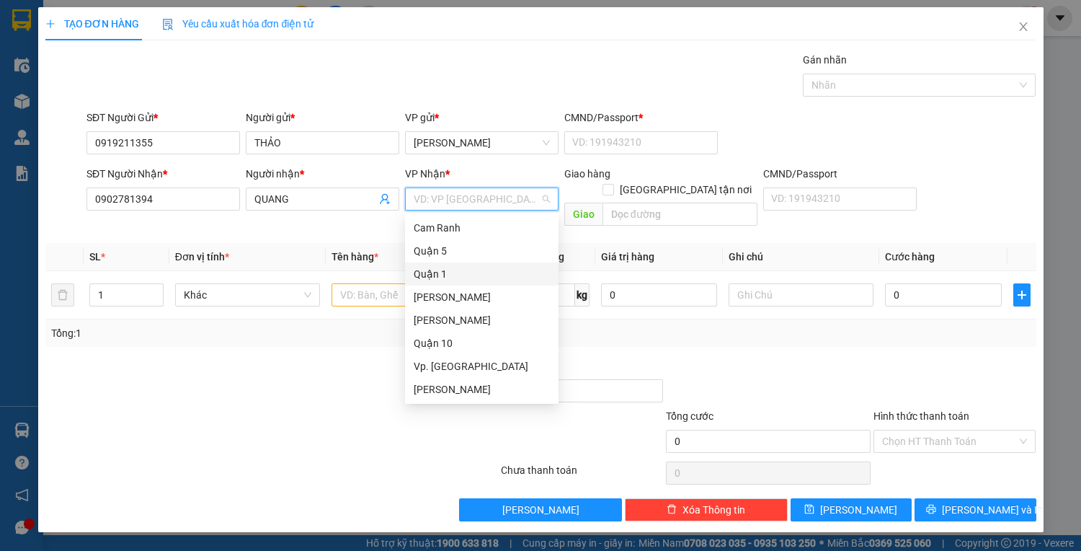
click at [435, 272] on div "Quận 1" at bounding box center [482, 274] width 136 height 16
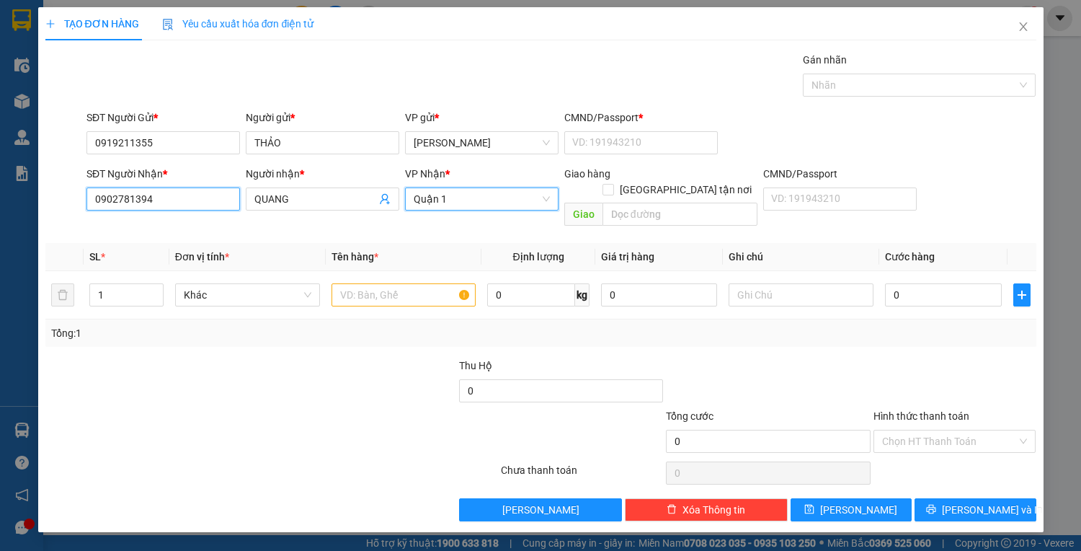
click at [153, 199] on input "0902781394" at bounding box center [162, 198] width 153 height 23
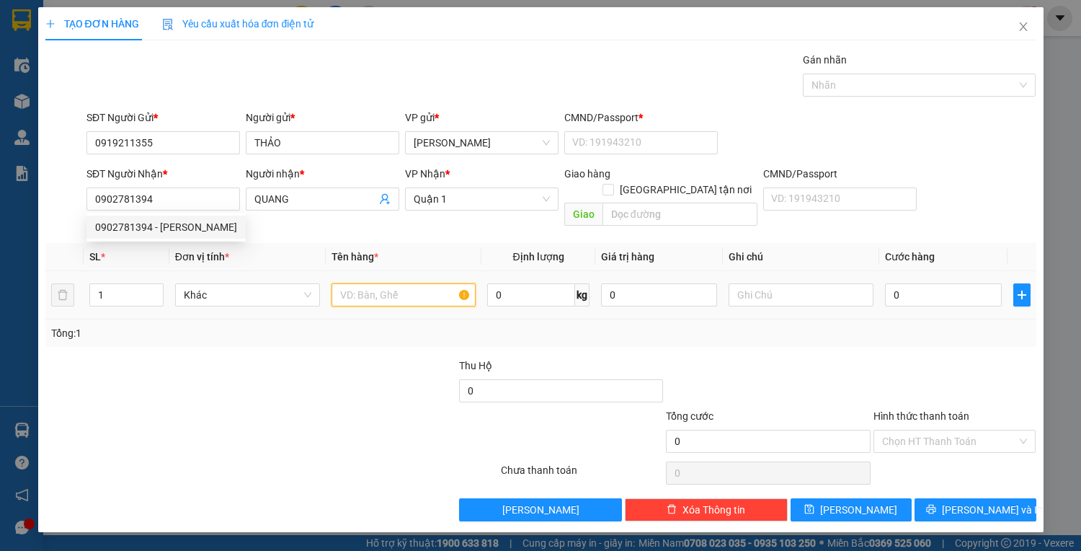
click at [377, 283] on input "text" at bounding box center [403, 294] width 145 height 23
click at [388, 271] on td at bounding box center [404, 295] width 156 height 48
click at [395, 283] on input "text" at bounding box center [403, 294] width 145 height 23
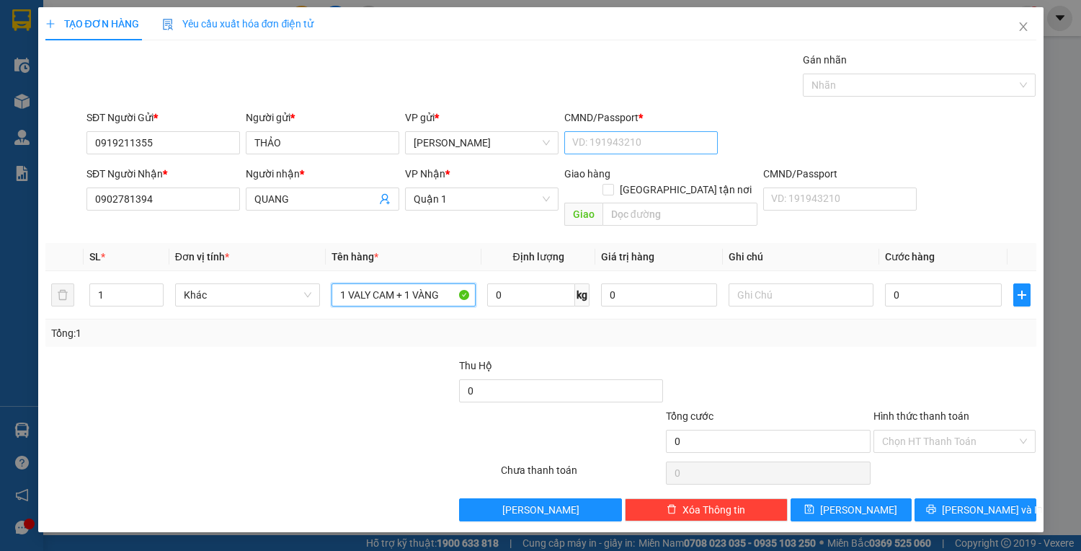
type input "1 VALY CAM + 1 VÀNG"
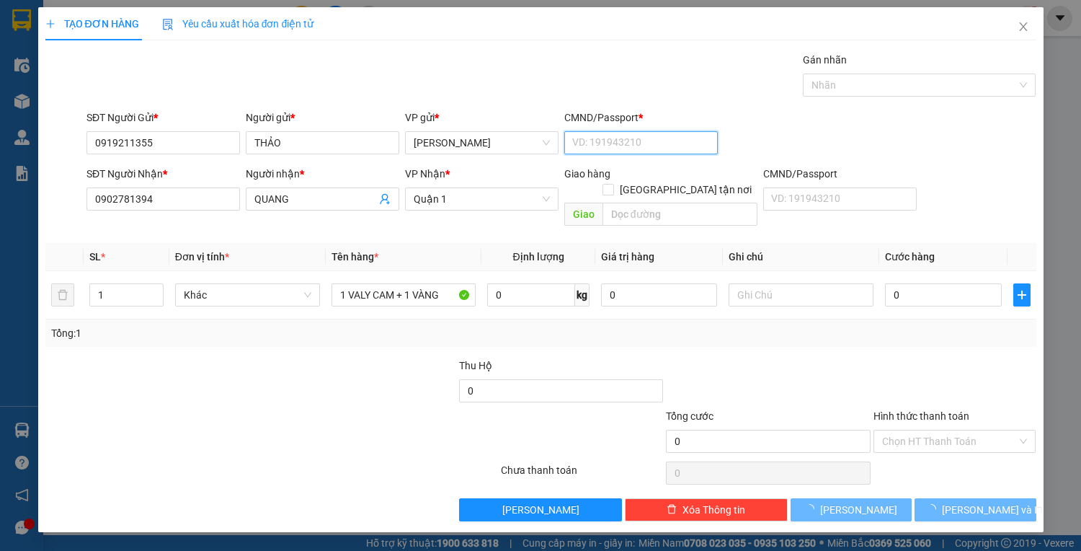
click at [641, 144] on input "CMND/Passport *" at bounding box center [640, 142] width 153 height 23
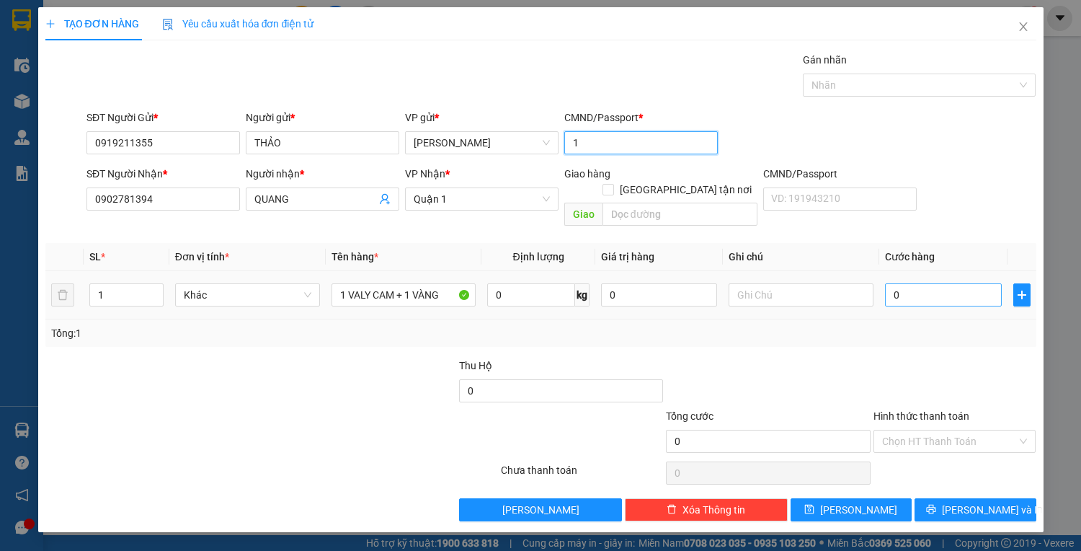
type input "1"
click at [925, 283] on input "0" at bounding box center [943, 294] width 116 height 23
type input "1"
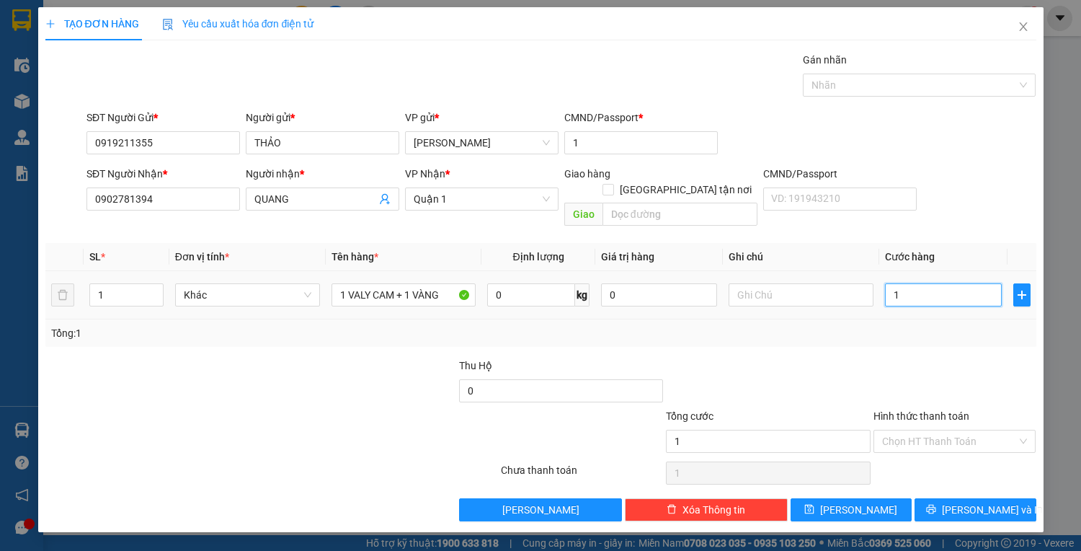
type input "12"
type input "120"
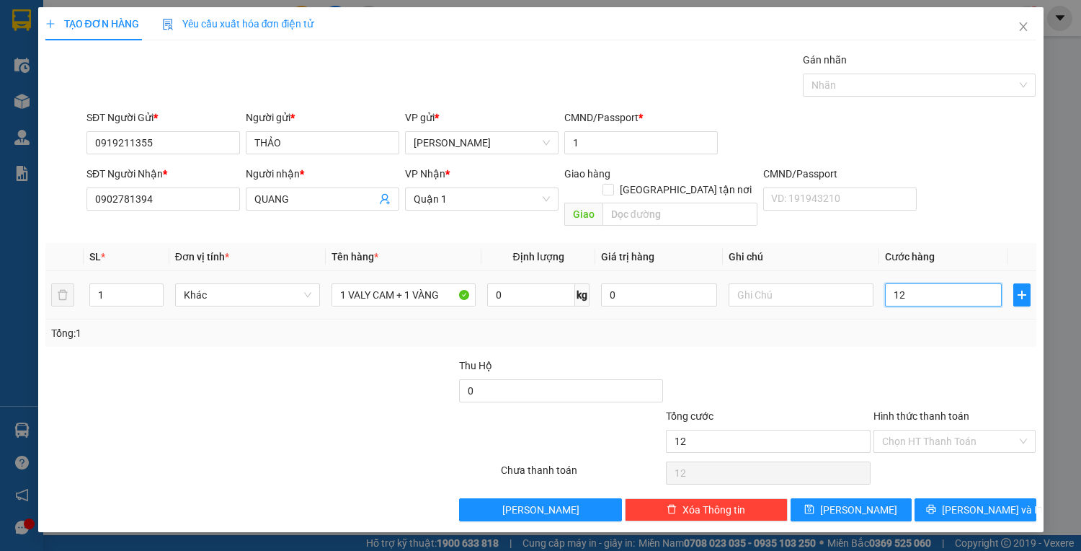
type input "120"
type input "120.000"
click at [914, 430] on input "Hình thức thanh toán" at bounding box center [949, 441] width 135 height 22
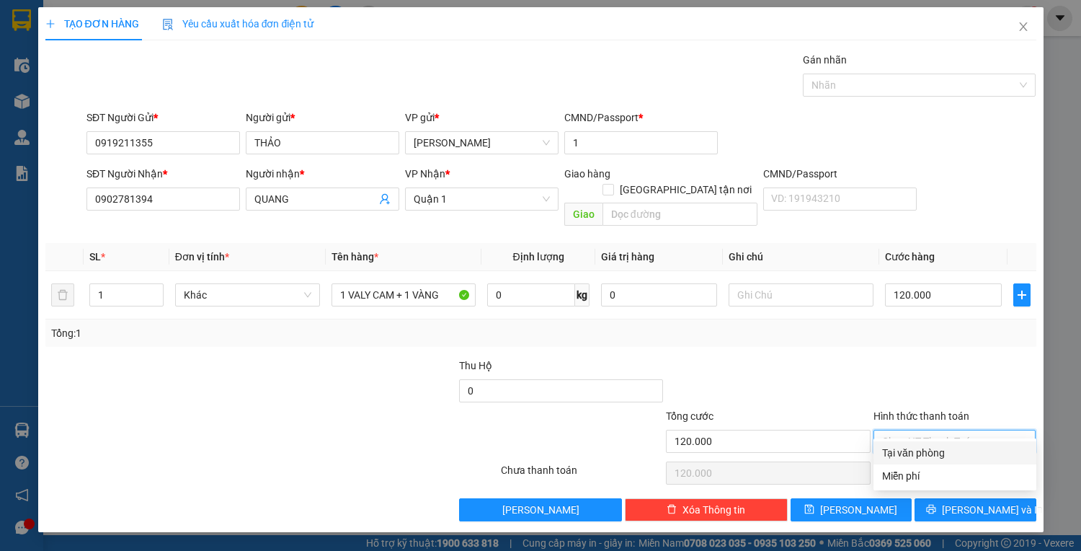
click at [935, 450] on div "Tại văn phòng" at bounding box center [955, 453] width 146 height 16
type input "0"
click at [958, 479] on div "Transit Pickup Surcharge Ids Transit Deliver Surcharge Ids Transit Deliver Surc…" at bounding box center [540, 286] width 991 height 469
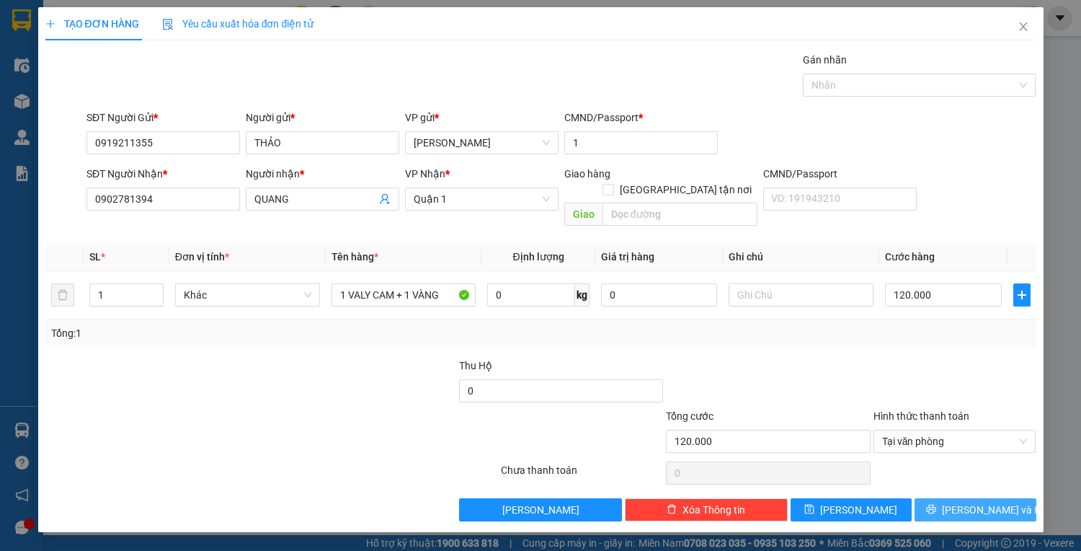
click at [962, 498] on button "[PERSON_NAME] và In" at bounding box center [974, 509] width 121 height 23
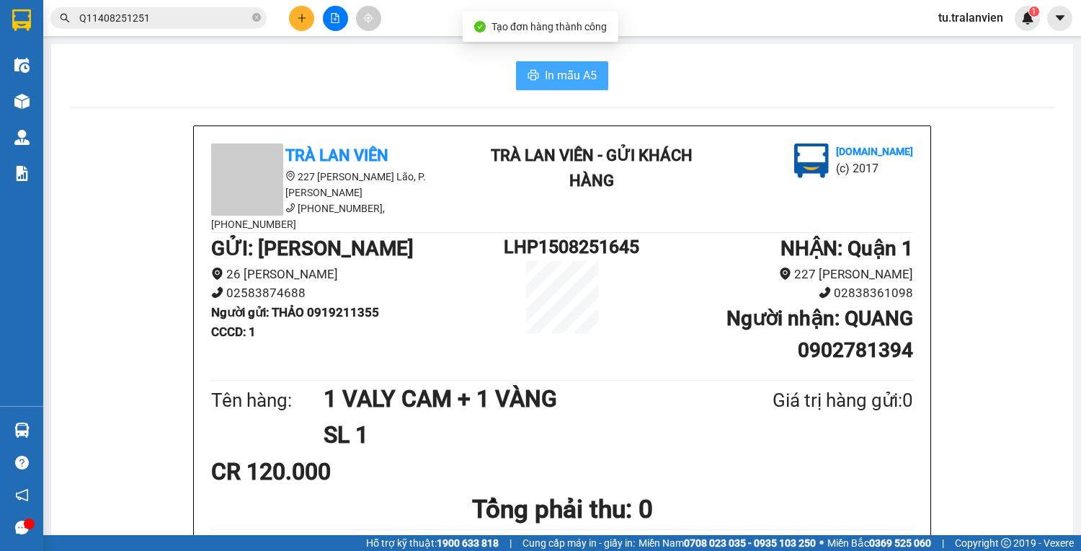
click at [558, 75] on span "In mẫu A5" at bounding box center [571, 75] width 52 height 18
click at [515, 380] on h1 "1 VALY CAM + 1 VÀNG" at bounding box center [513, 398] width 379 height 36
click at [144, 14] on input "Q11408251251" at bounding box center [164, 18] width 170 height 16
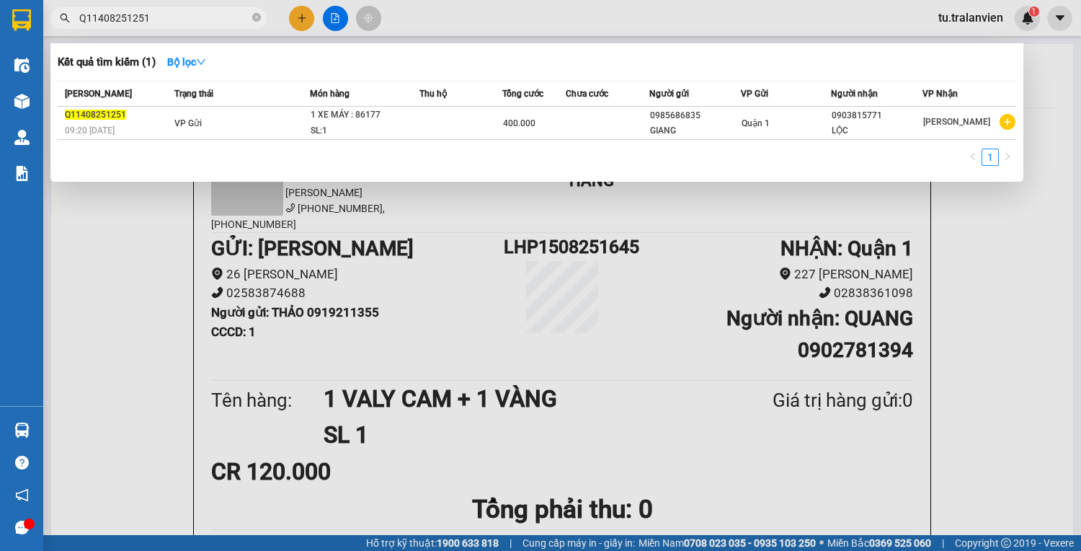
click at [144, 14] on input "Q11408251251" at bounding box center [164, 18] width 170 height 16
click at [144, 15] on input "Q11408251251" at bounding box center [164, 18] width 170 height 16
paste input "0774444124"
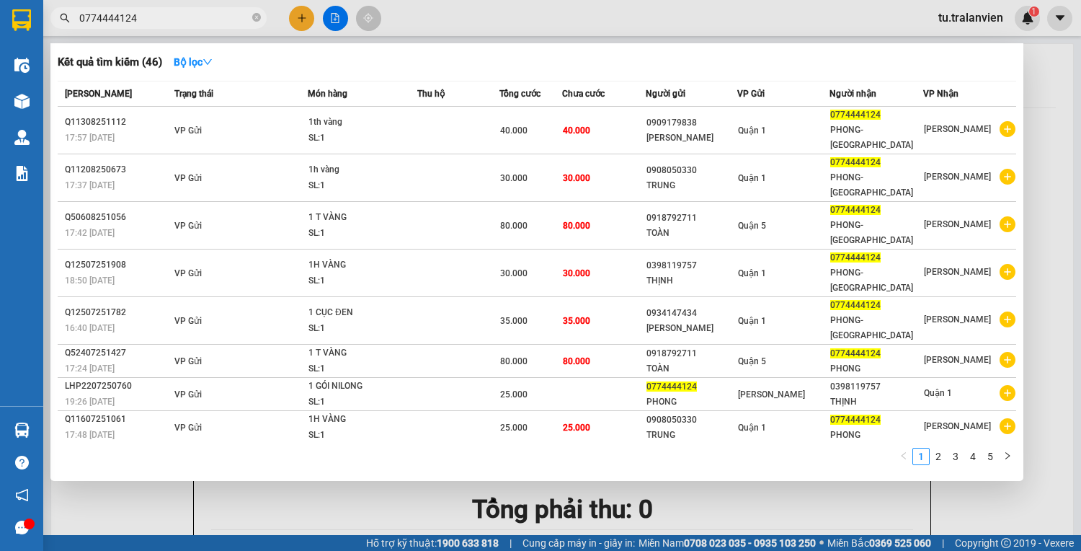
type input "0774444124"
click at [306, 18] on div at bounding box center [540, 275] width 1081 height 551
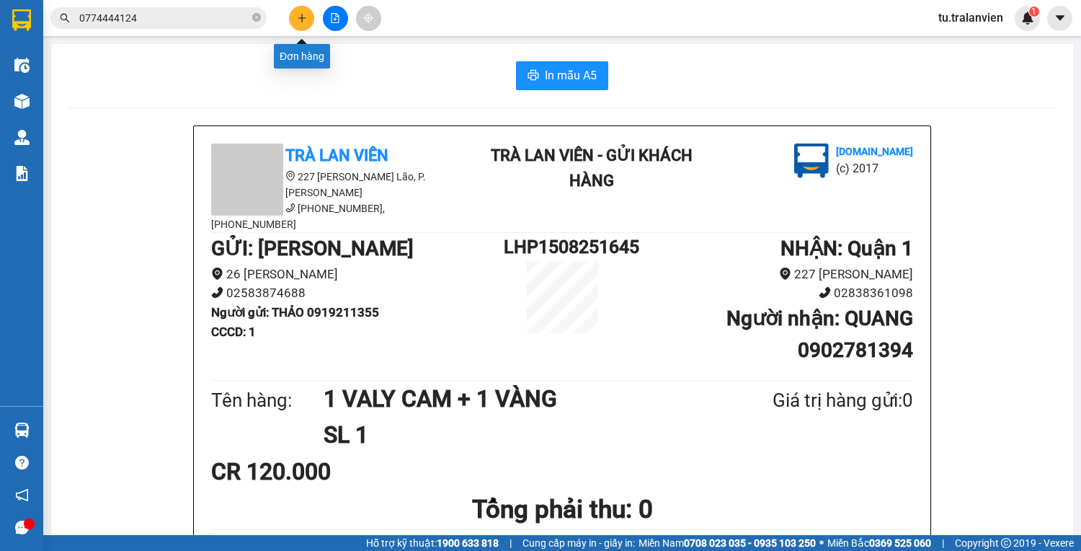
click at [300, 19] on icon "plus" at bounding box center [302, 18] width 10 height 10
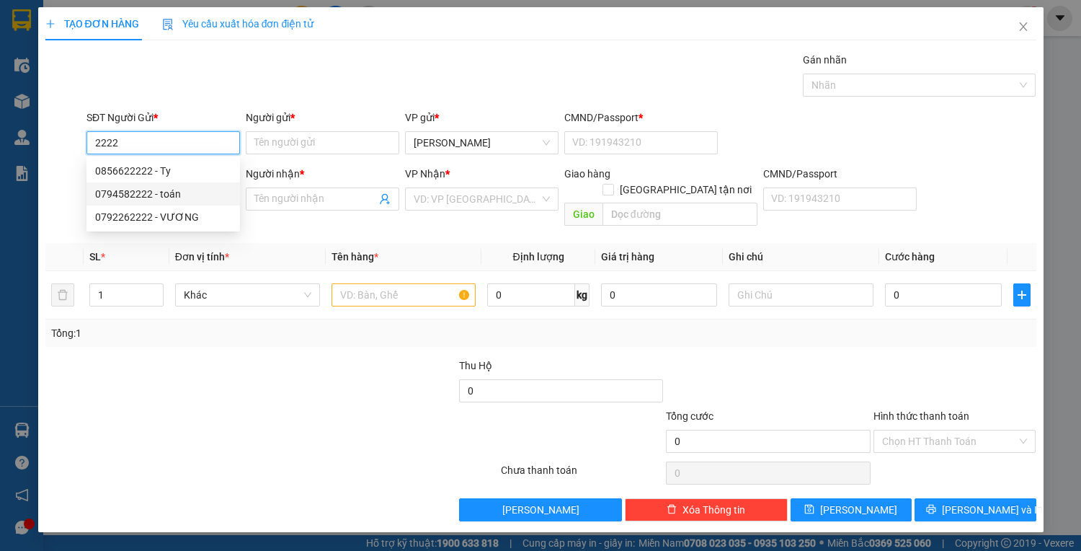
click at [125, 200] on div "0794582222 - toán" at bounding box center [163, 194] width 136 height 16
type input "0794582222"
type input "toán"
type input "1"
type input "0338333222"
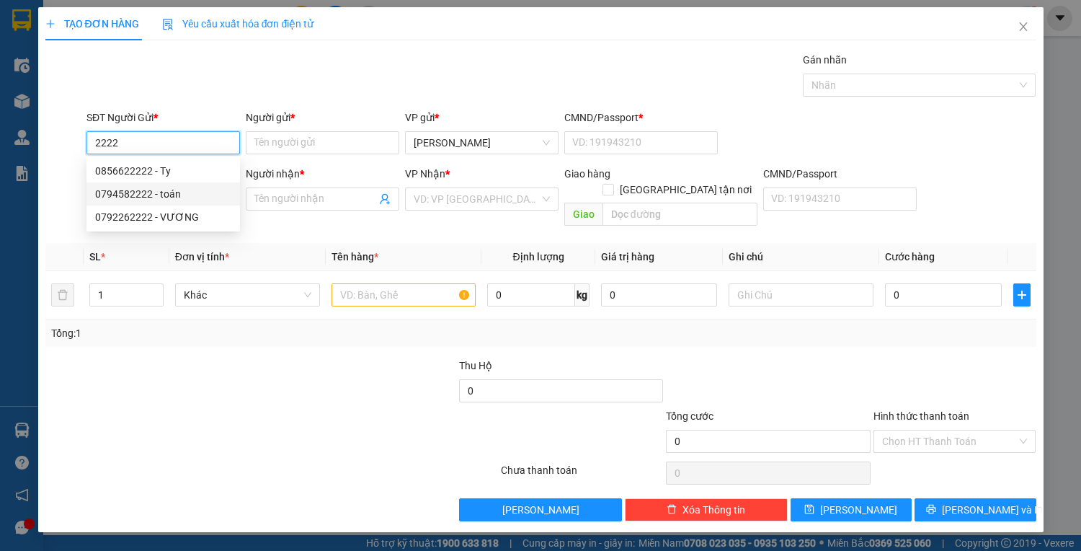
type input "HIỆN"
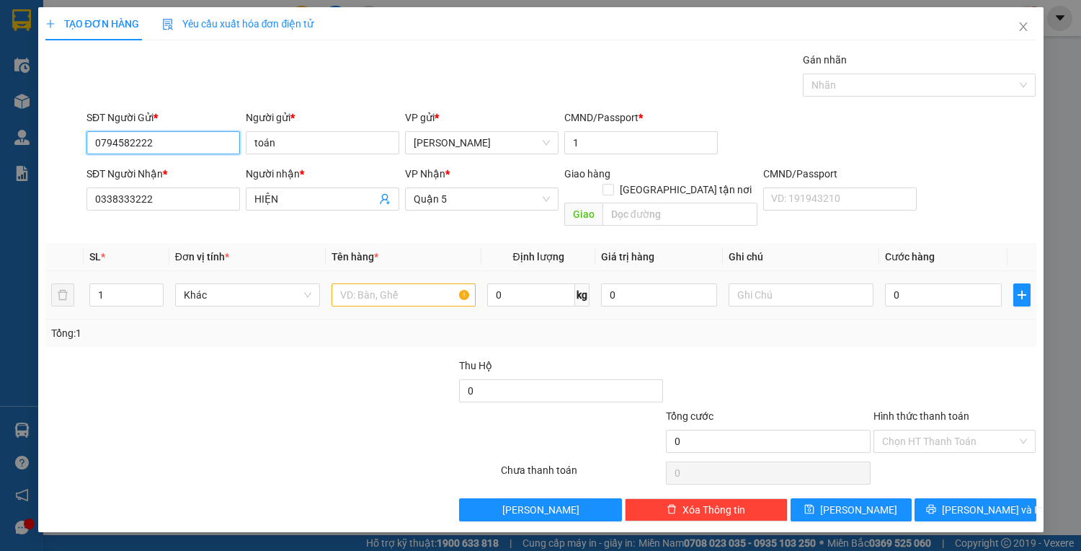
type input "0794582222"
click at [353, 283] on input "text" at bounding box center [403, 294] width 145 height 23
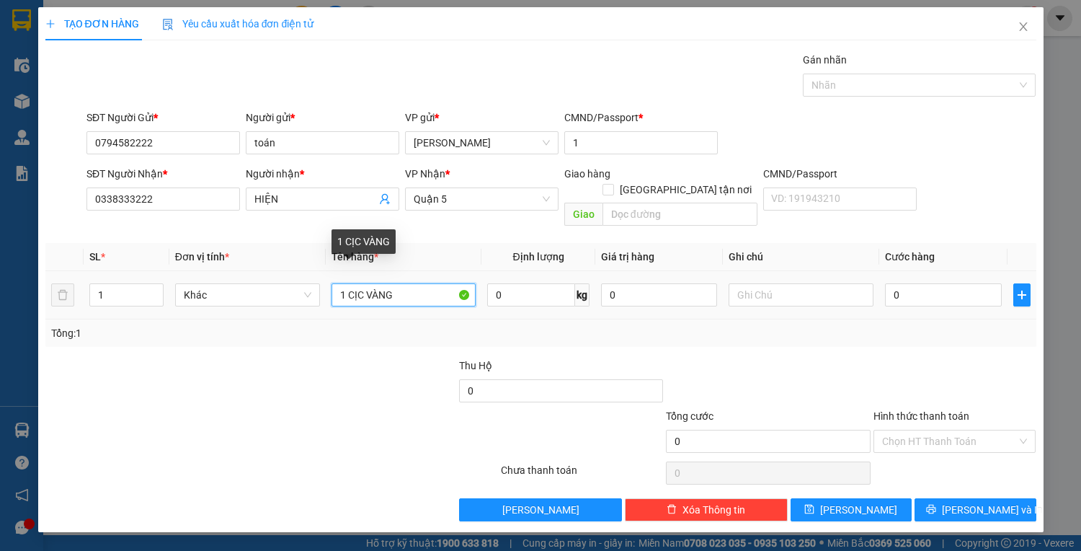
click at [359, 283] on input "1 CỊC VÀNG" at bounding box center [403, 294] width 145 height 23
type input "1 CỤC VÀNG"
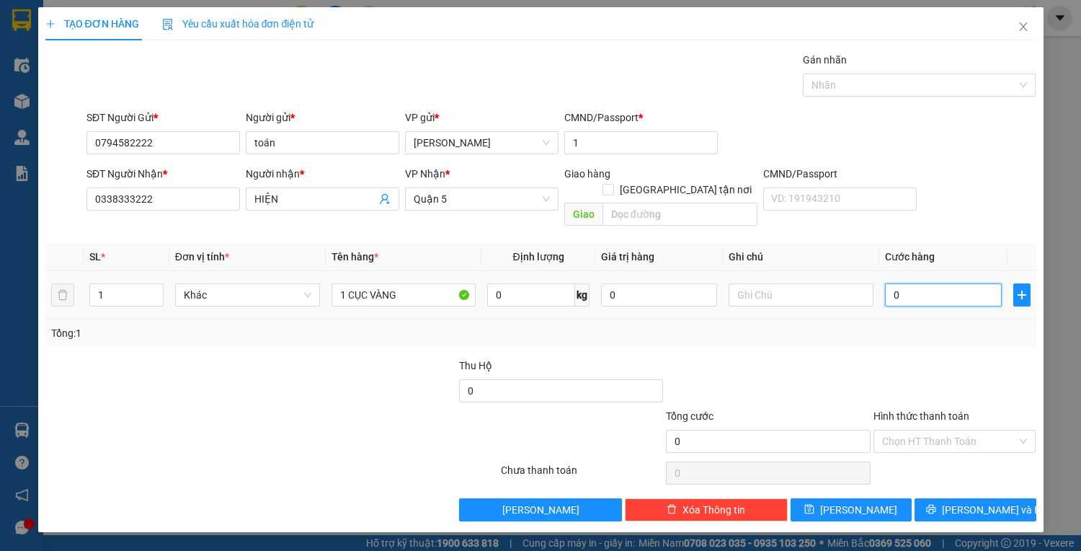
click at [909, 283] on input "0" at bounding box center [943, 294] width 116 height 23
type input "2"
type input "25"
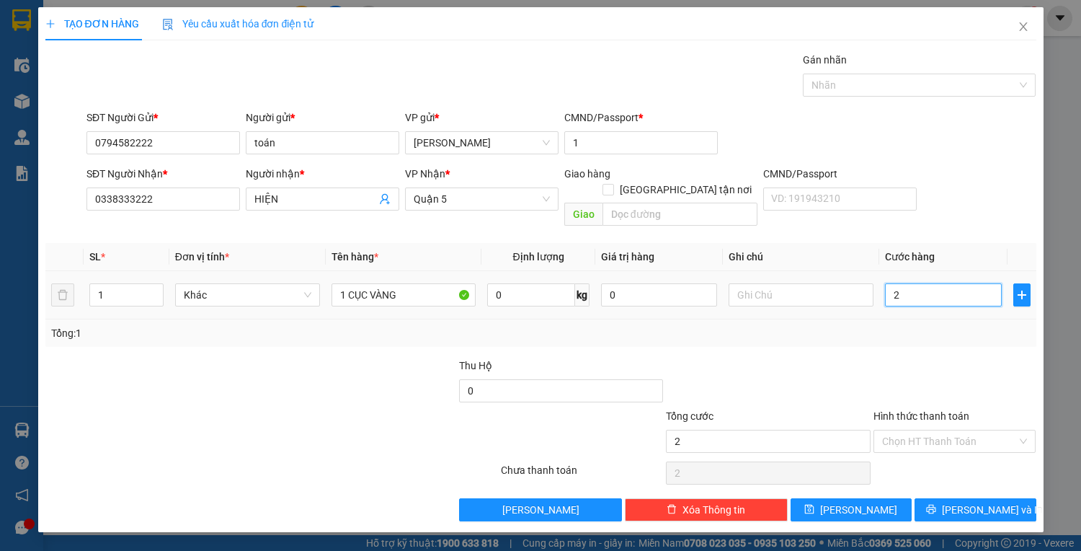
type input "25"
type input "25.000"
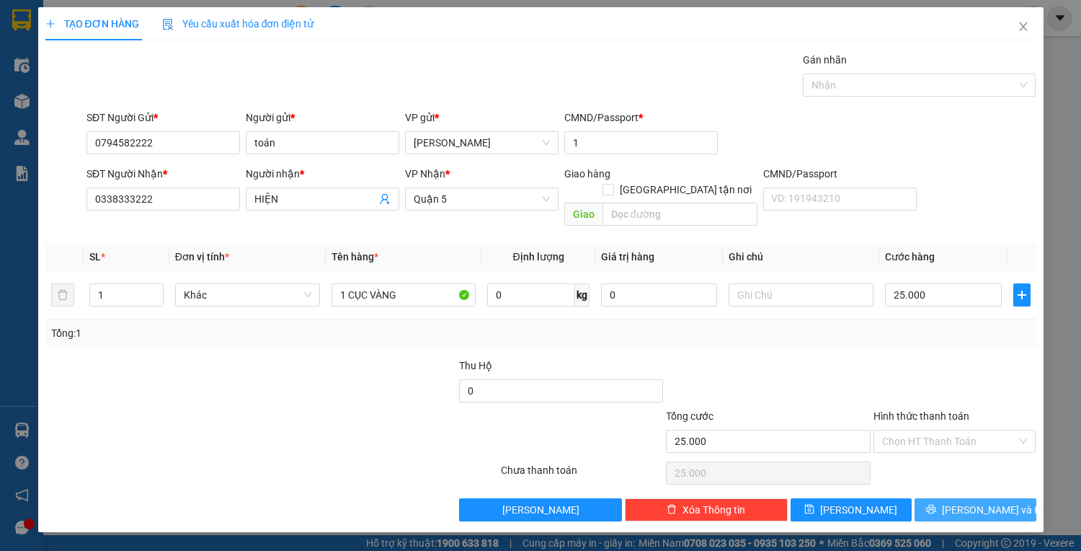
click at [974, 502] on span "[PERSON_NAME] và In" at bounding box center [992, 510] width 101 height 16
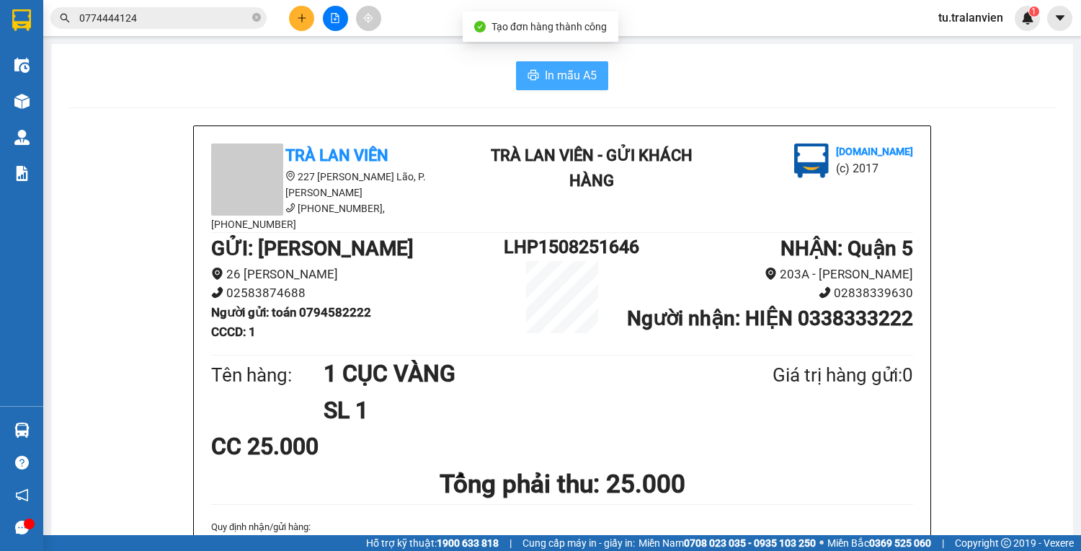
click at [569, 68] on span "In mẫu A5" at bounding box center [571, 75] width 52 height 18
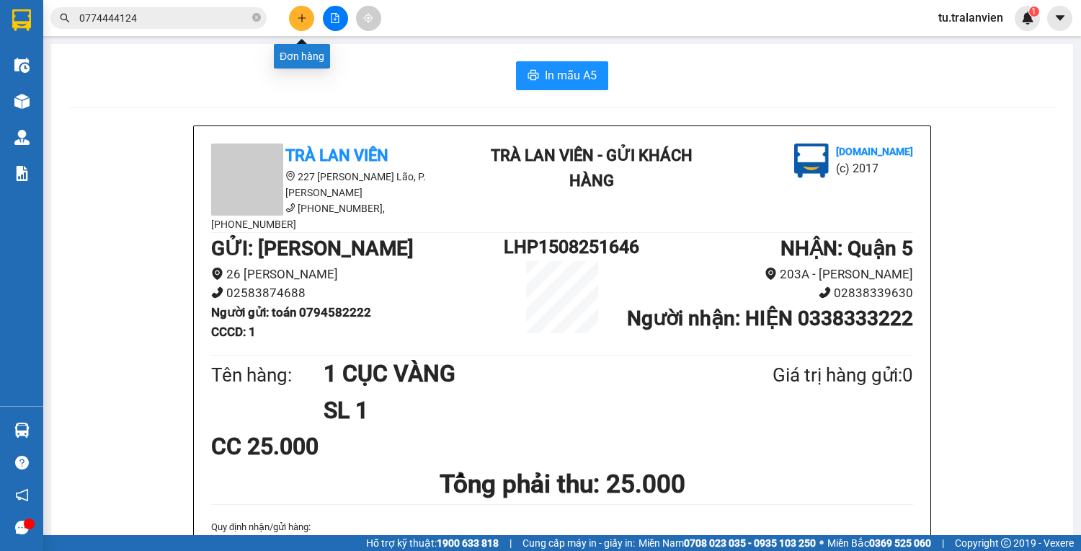
click at [307, 26] on button at bounding box center [301, 18] width 25 height 25
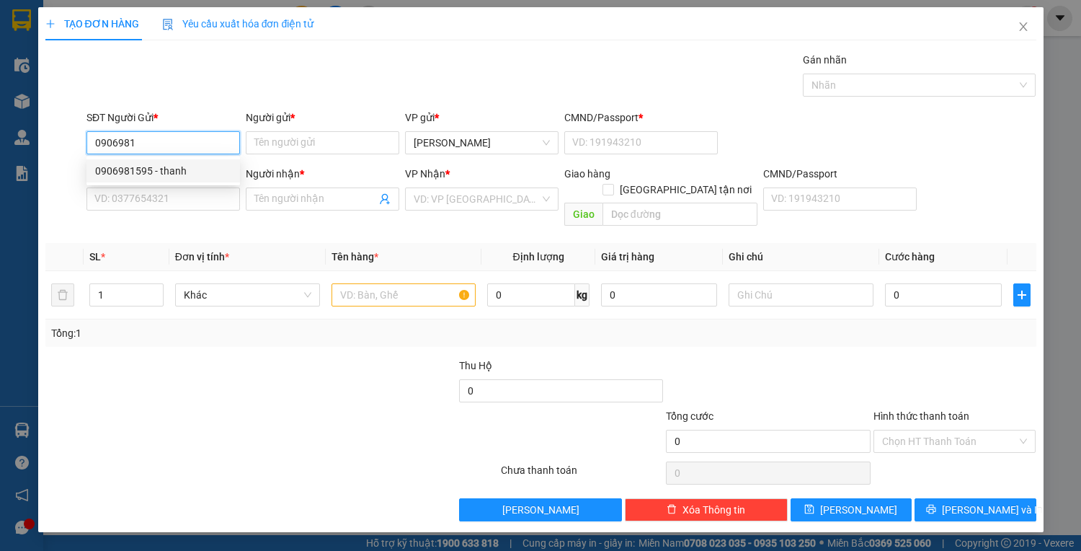
click at [152, 175] on div "0906981595 - thanh" at bounding box center [163, 171] width 136 height 16
type input "0906981595"
type input "thanh"
type input "1"
type input "0906408738"
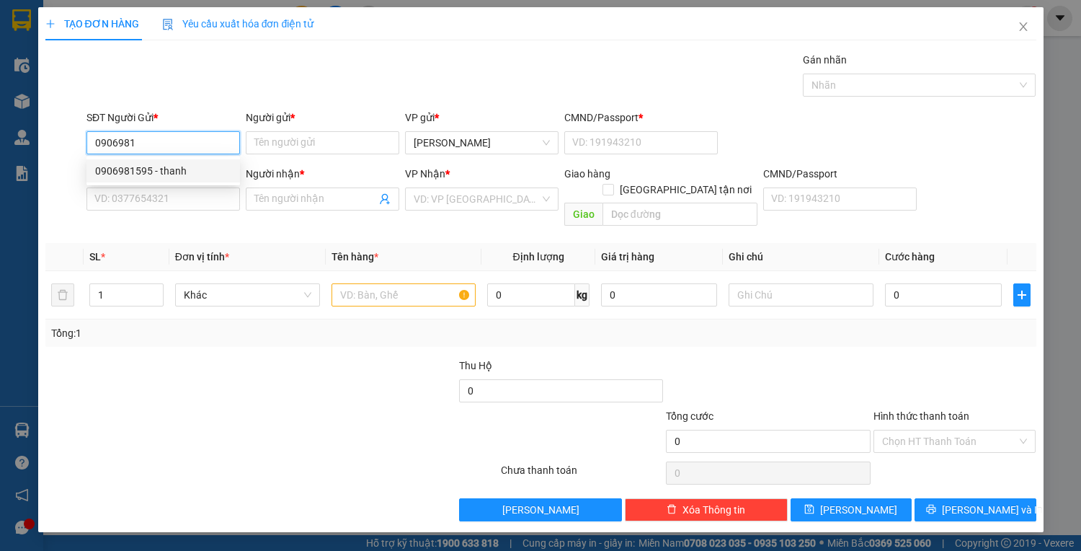
type input "nam việt"
type input "0906981595"
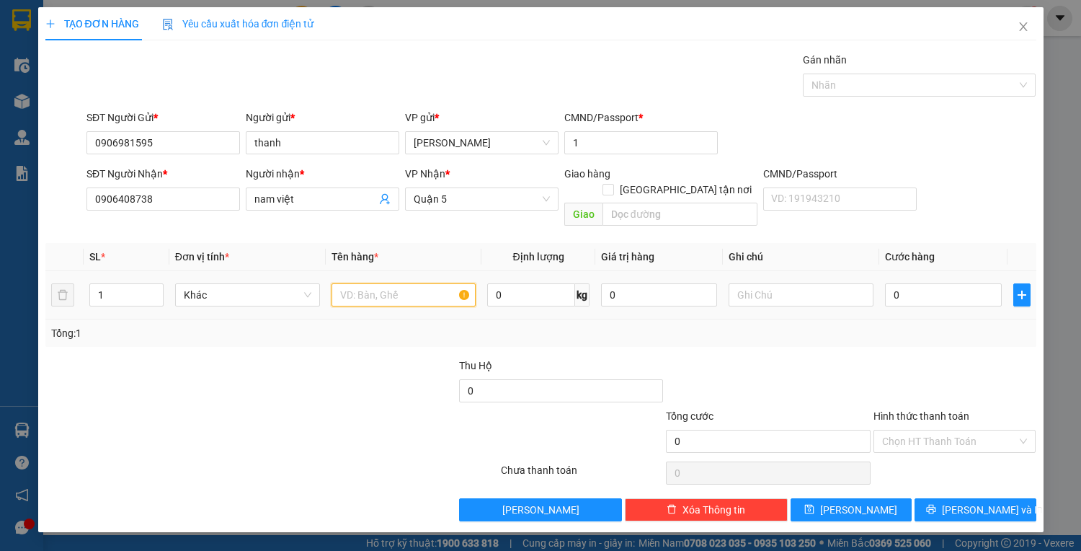
click at [352, 283] on input "text" at bounding box center [403, 294] width 145 height 23
type input "1 CỤC VÀNG"
click at [894, 283] on input "0" at bounding box center [943, 294] width 116 height 23
type input "2"
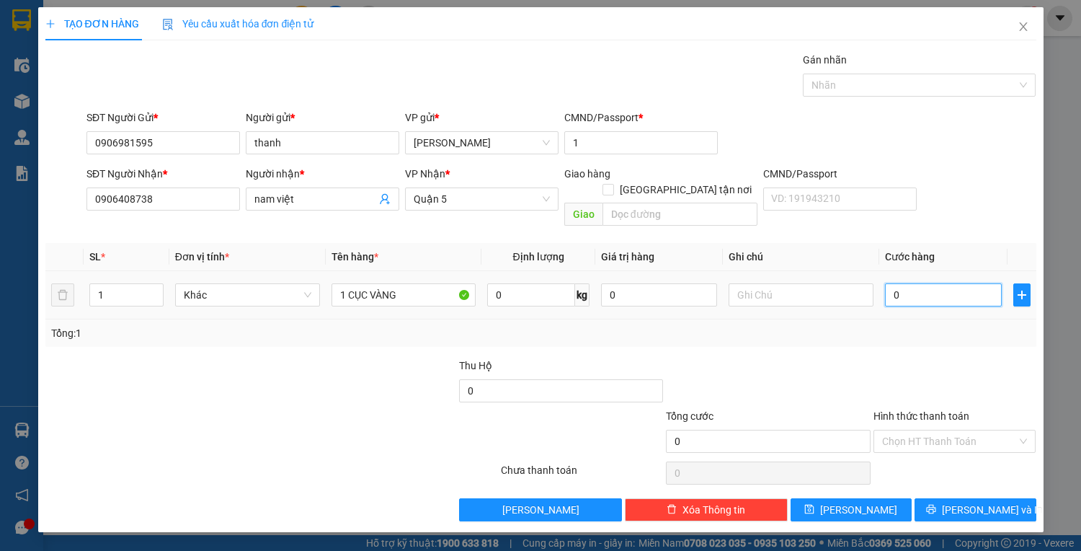
type input "2"
type input "25"
type input "25.000"
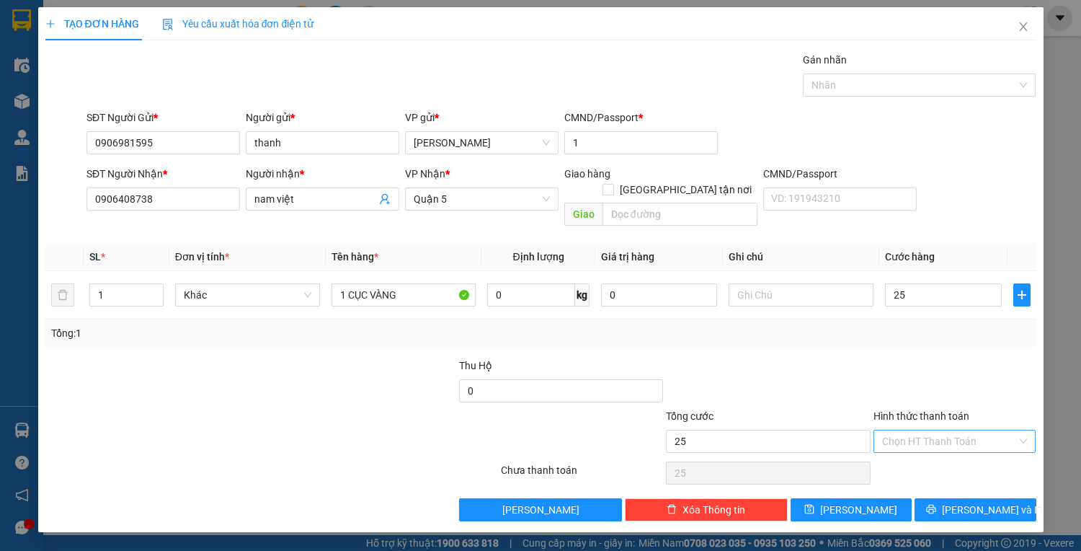
type input "25.000"
click at [950, 430] on input "Hình thức thanh toán" at bounding box center [949, 441] width 135 height 22
click at [908, 452] on div "Tại văn phòng" at bounding box center [955, 453] width 146 height 16
type input "0"
click at [941, 502] on button "[PERSON_NAME] và In" at bounding box center [974, 509] width 121 height 23
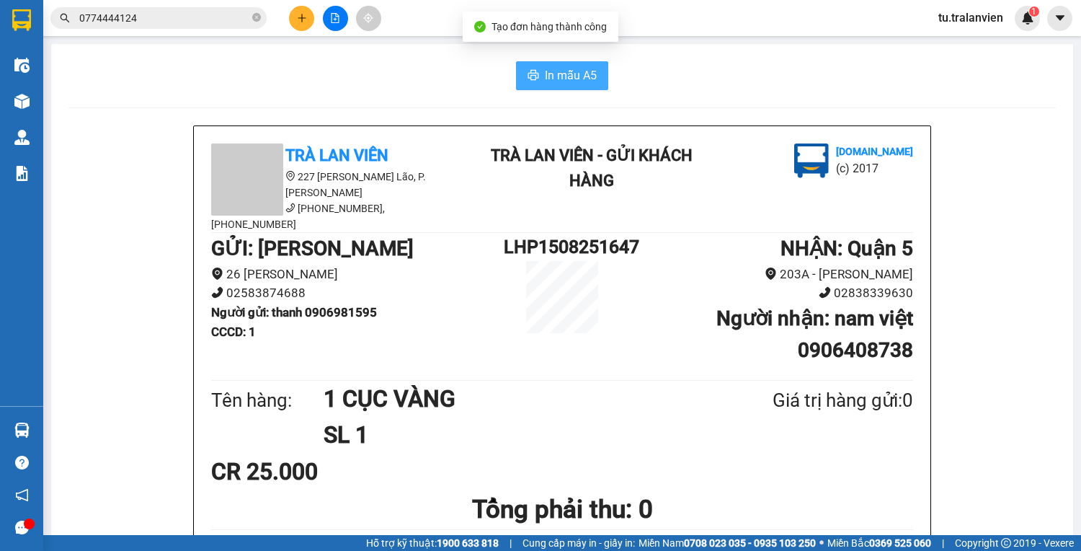
click at [548, 76] on span "In mẫu A5" at bounding box center [571, 75] width 52 height 18
click at [313, 16] on button at bounding box center [301, 18] width 25 height 25
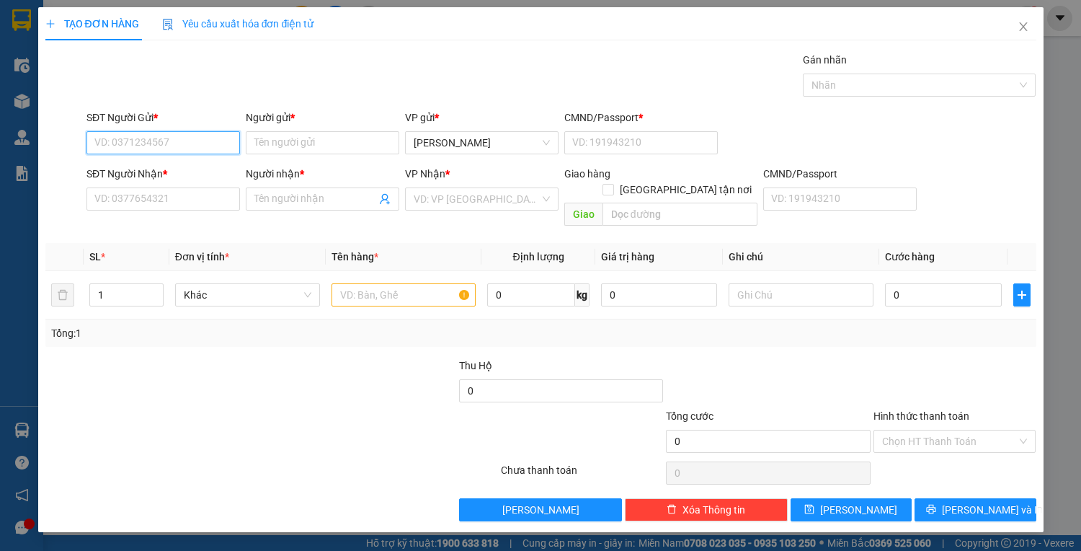
click at [202, 141] on input "SĐT Người Gửi *" at bounding box center [162, 142] width 153 height 23
type input "0909100028"
click at [202, 173] on div "0909100028 - HƯƠNG" at bounding box center [163, 171] width 136 height 16
type input "HƯƠNG"
type input "1"
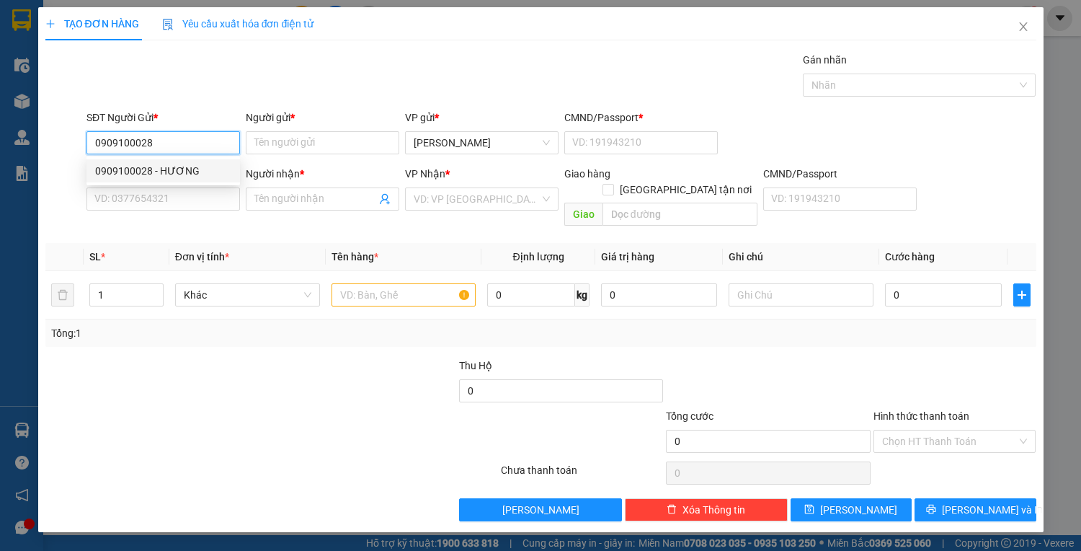
type input "0985389472"
type input "DUNG"
type input "0560075532"
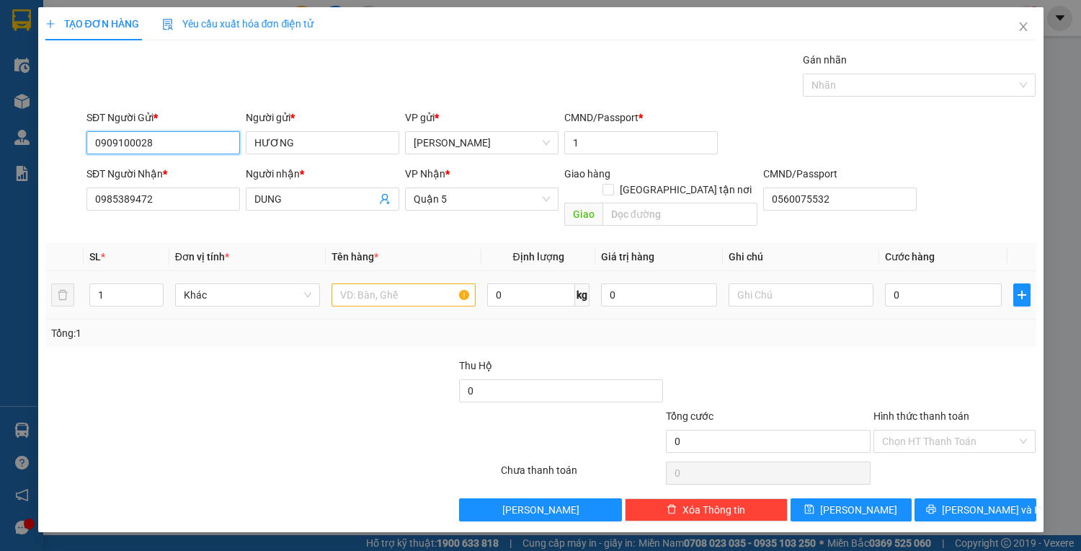
type input "0909100028"
click at [366, 283] on input "text" at bounding box center [403, 294] width 145 height 23
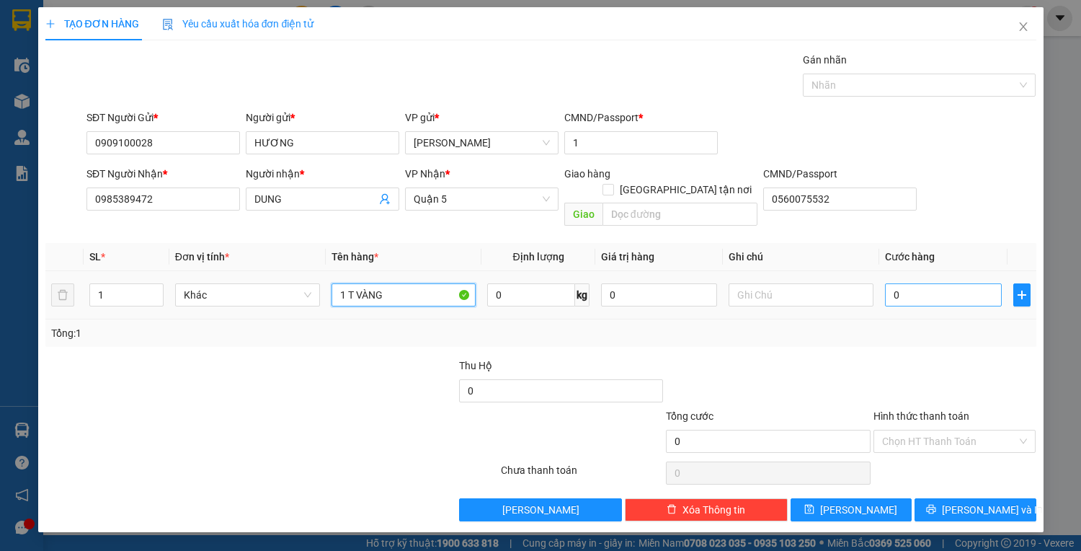
type input "1 T VÀNG"
click at [917, 283] on input "0" at bounding box center [943, 294] width 116 height 23
type input "40"
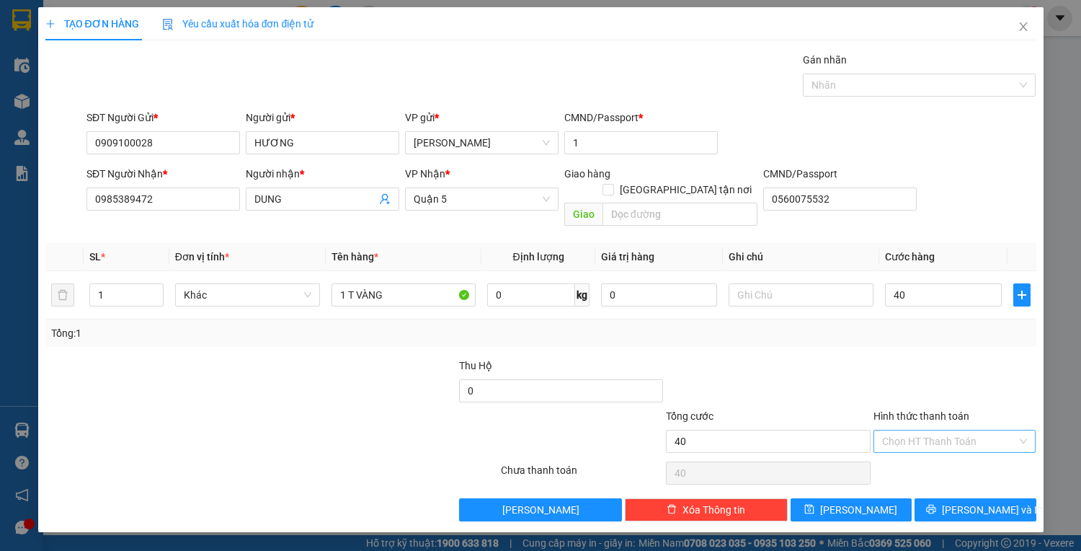
type input "40.000"
drag, startPoint x: 900, startPoint y: 419, endPoint x: 930, endPoint y: 450, distance: 42.8
click at [901, 430] on input "Hình thức thanh toán" at bounding box center [949, 441] width 135 height 22
click at [930, 451] on div "Tại văn phòng" at bounding box center [955, 453] width 146 height 16
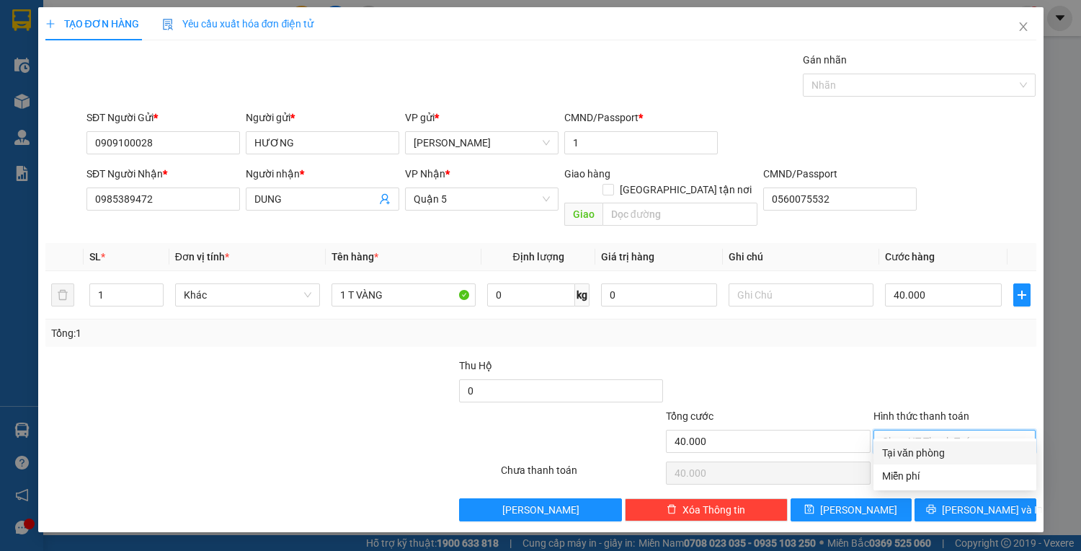
type input "0"
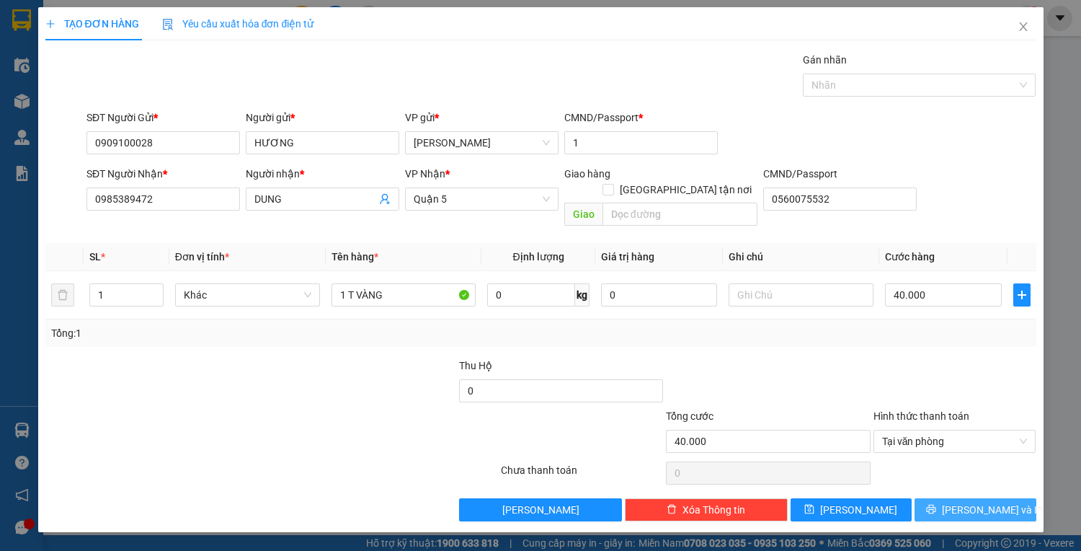
click at [936, 504] on icon "printer" at bounding box center [931, 509] width 10 height 10
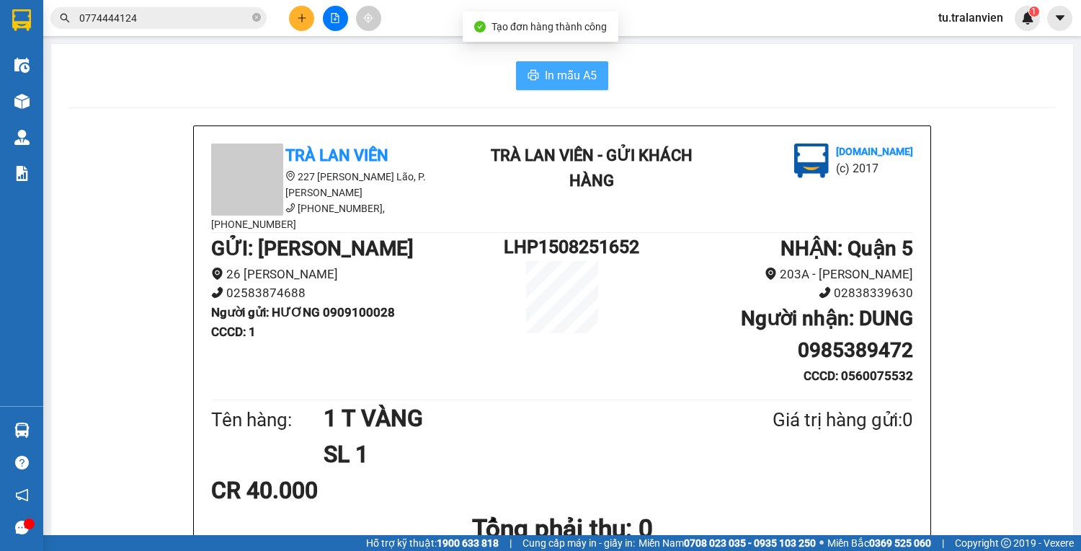
click at [555, 73] on span "In mẫu A5" at bounding box center [571, 75] width 52 height 18
